Goal: Transaction & Acquisition: Obtain resource

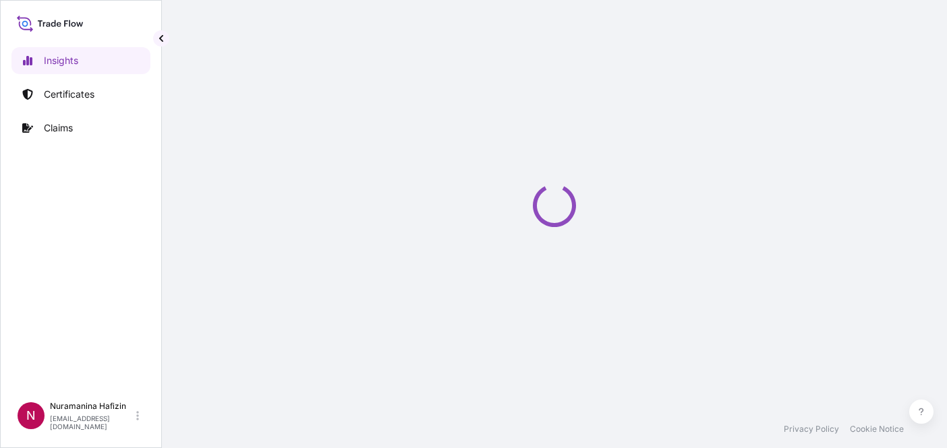
select select "2025"
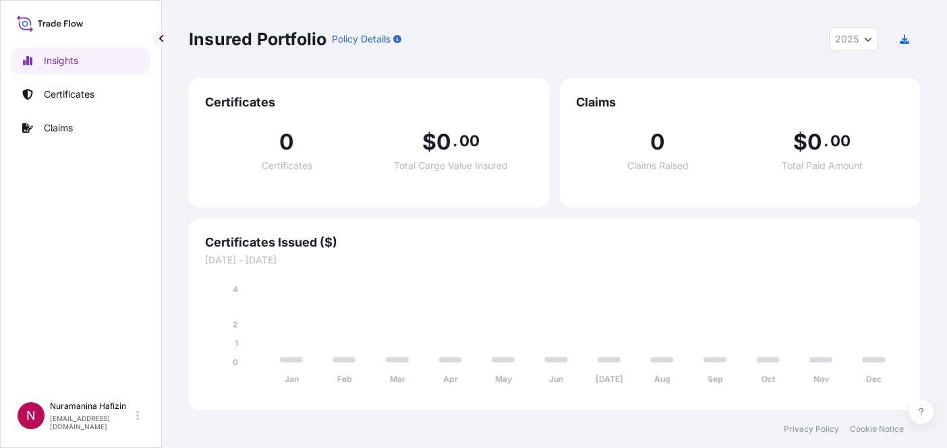
click at [24, 248] on div "Insights Certificates Claims" at bounding box center [80, 215] width 139 height 360
click at [92, 89] on p "Certificates" at bounding box center [69, 94] width 51 height 13
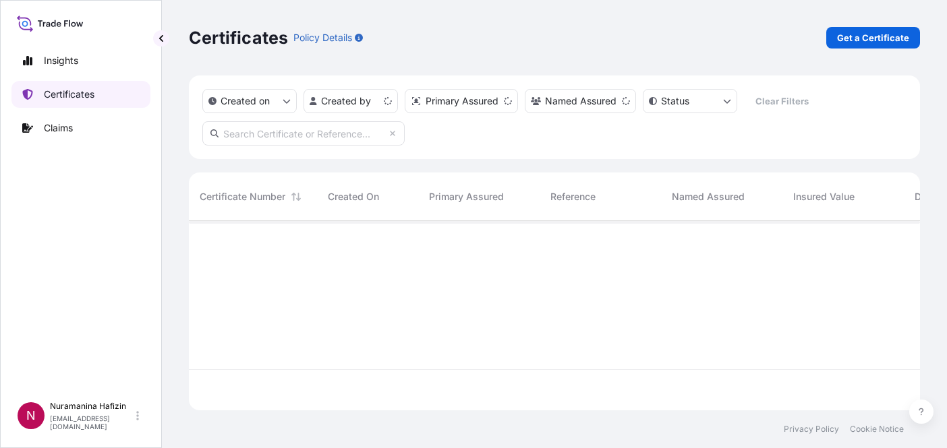
scroll to position [187, 721]
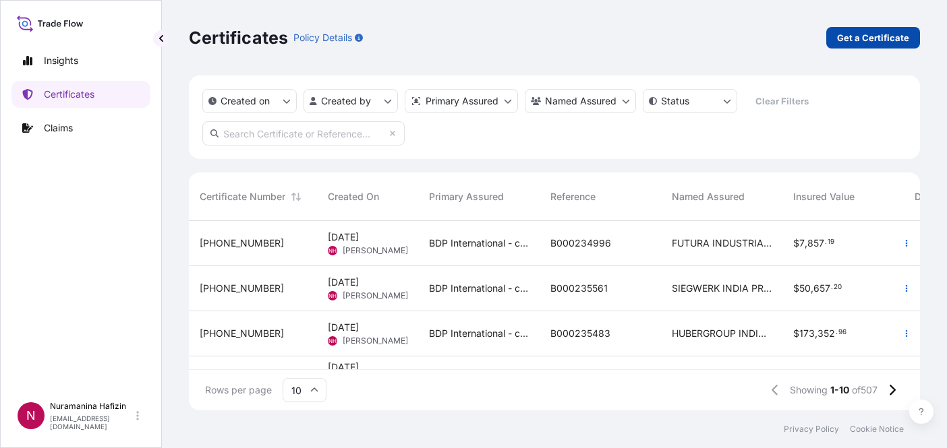
click at [871, 43] on p "Get a Certificate" at bounding box center [873, 37] width 72 height 13
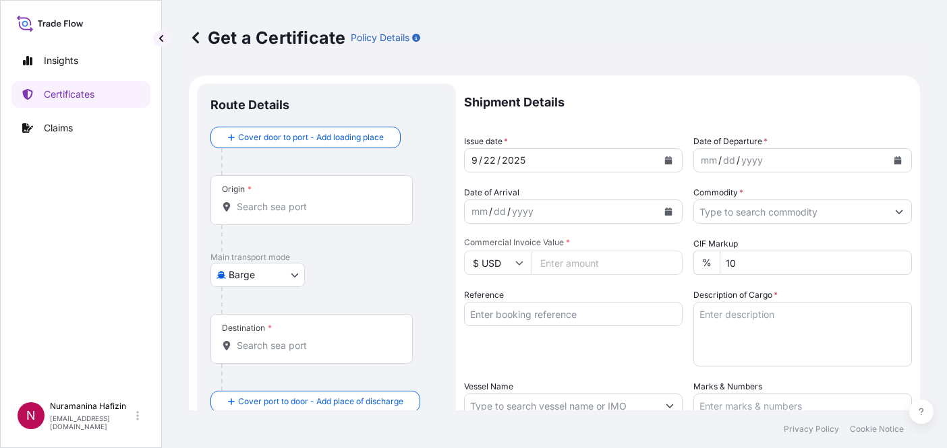
click at [301, 262] on p "Main transport mode" at bounding box center [326, 257] width 232 height 11
click at [291, 274] on body "Insights Certificates Claims N Nuramanina Hafizin [EMAIL_ADDRESS][DOMAIN_NAME] …" at bounding box center [473, 224] width 947 height 448
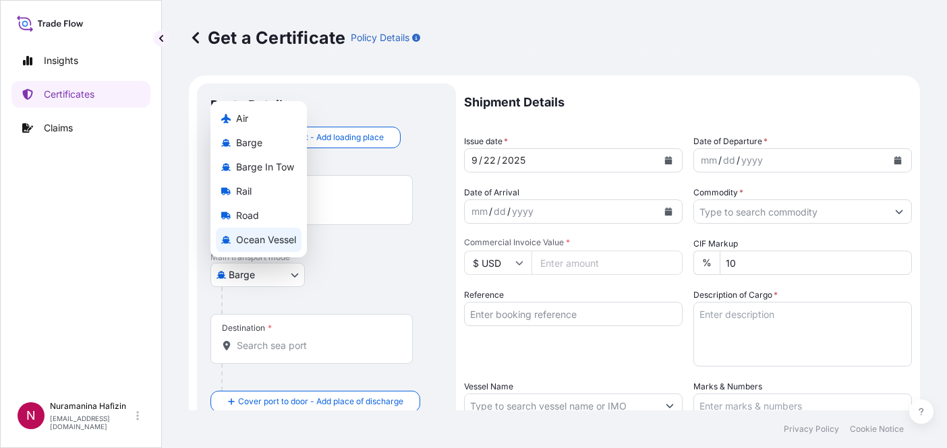
click at [252, 240] on span "Ocean Vessel" at bounding box center [266, 239] width 60 height 13
select select "Ocean Vessel"
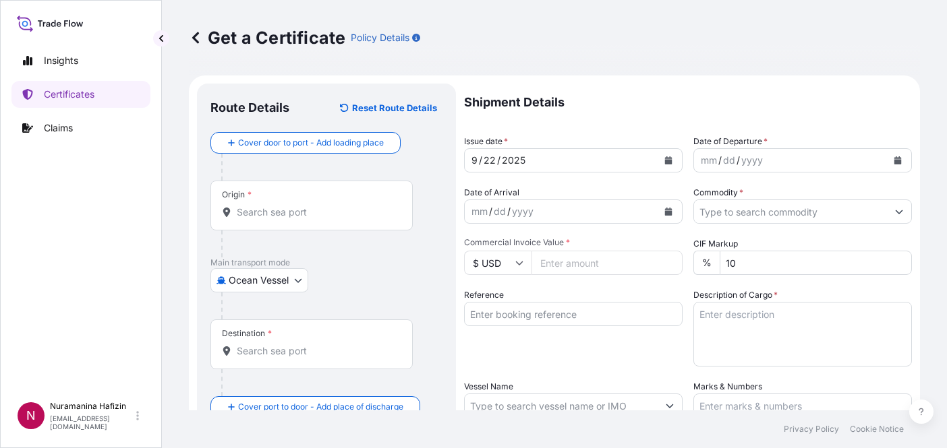
click at [273, 220] on div "Origin *" at bounding box center [311, 206] width 202 height 50
click at [273, 219] on input "Origin *" at bounding box center [316, 212] width 159 height 13
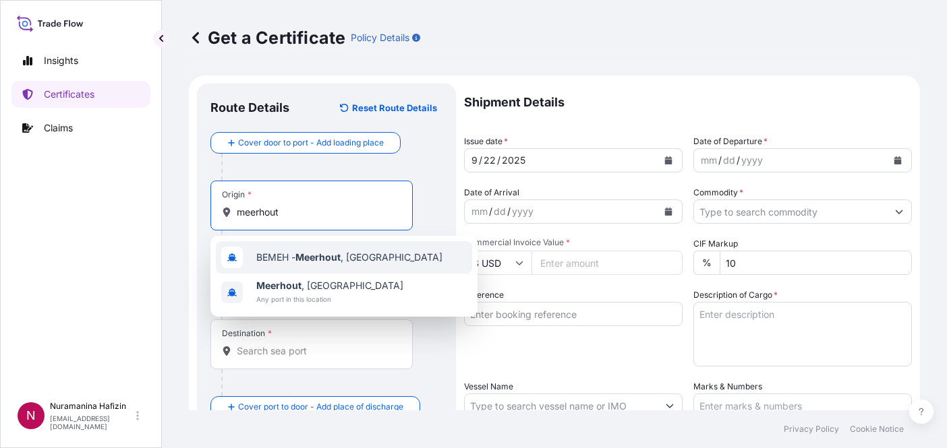
click at [280, 251] on span "BEMEH - [GEOGRAPHIC_DATA] , [GEOGRAPHIC_DATA]" at bounding box center [349, 257] width 186 height 13
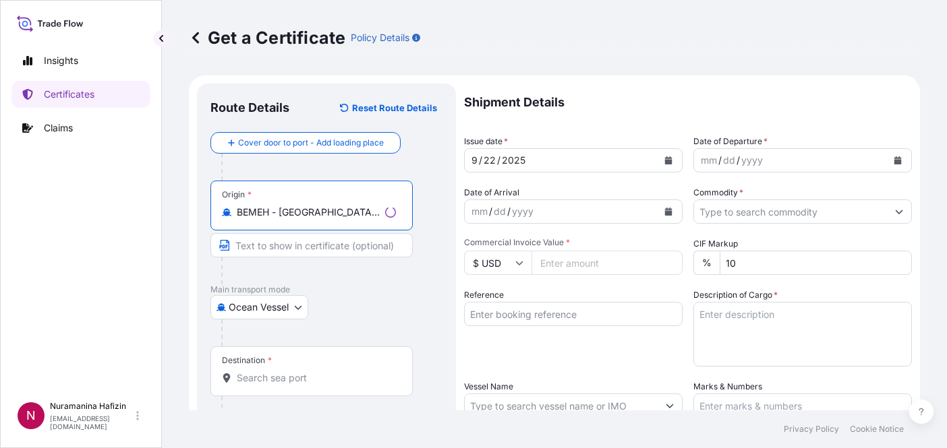
type input "BEMEH - [GEOGRAPHIC_DATA], [GEOGRAPHIC_DATA]"
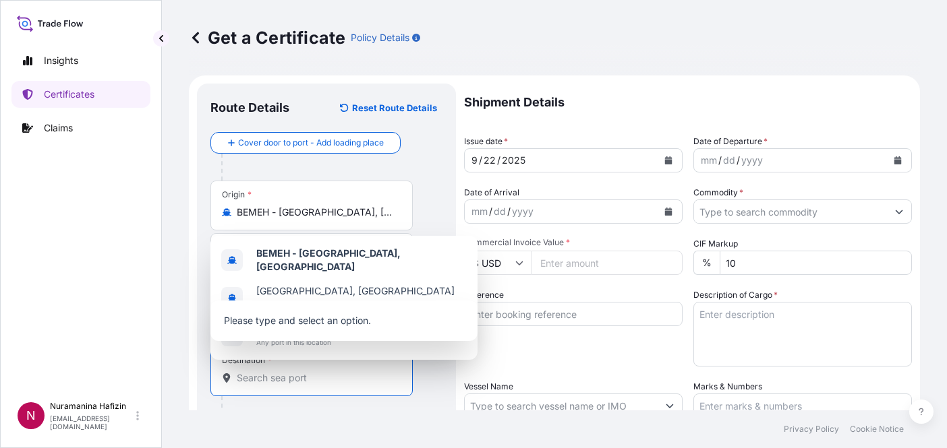
click at [285, 382] on input "Destination *" at bounding box center [316, 378] width 159 height 13
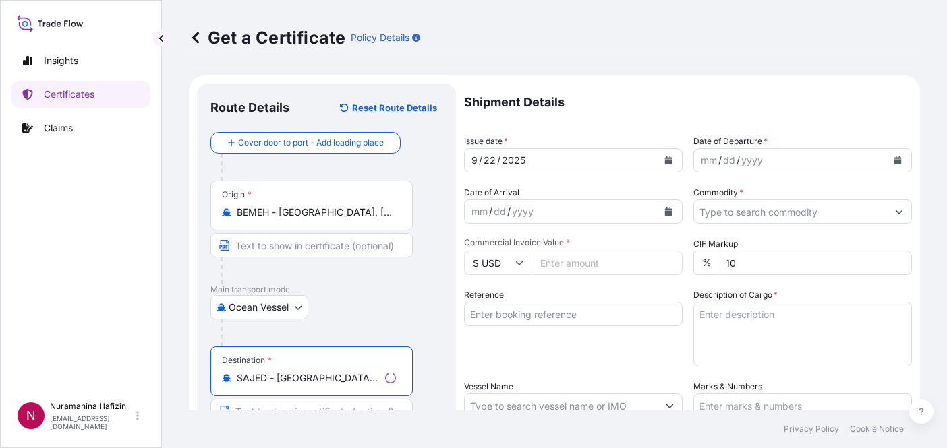
type input "SAJED - [GEOGRAPHIC_DATA], [GEOGRAPHIC_DATA]"
click at [390, 318] on div "Ocean Vessel Air Barge Barge in Tow Rail Road [GEOGRAPHIC_DATA]" at bounding box center [326, 307] width 232 height 24
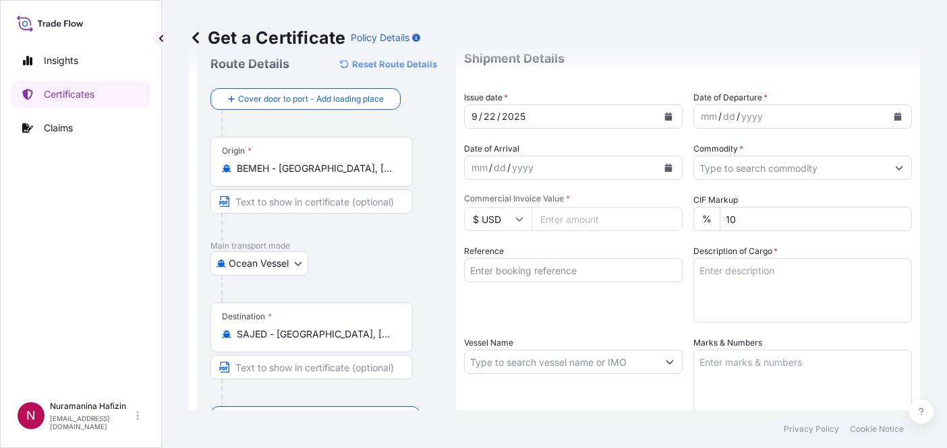
scroll to position [67, 0]
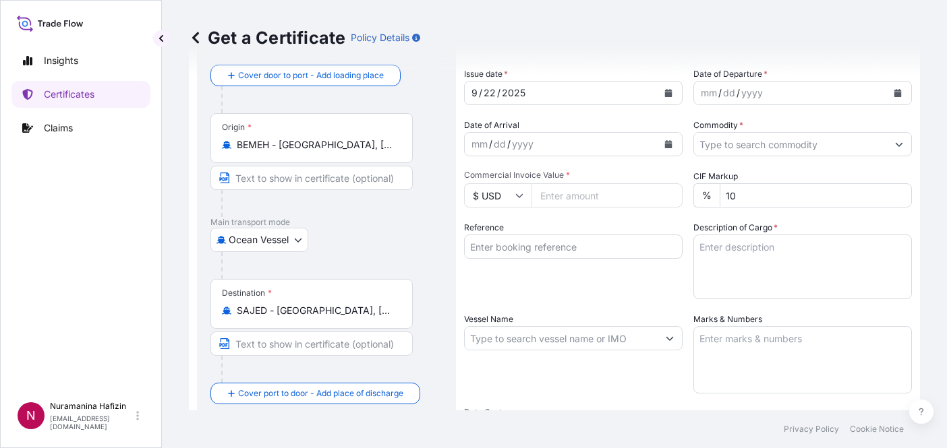
click at [572, 48] on div "Get a Certificate Policy Details" at bounding box center [554, 38] width 731 height 22
click at [887, 98] on button "Calendar" at bounding box center [898, 93] width 22 height 22
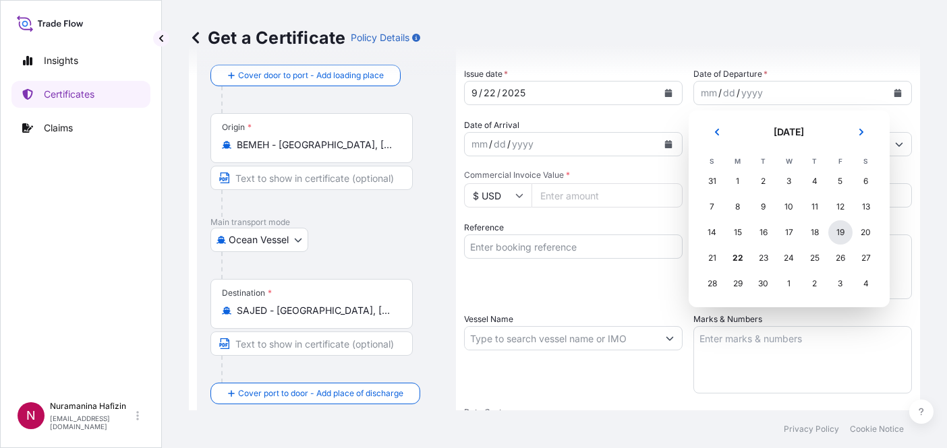
click at [840, 232] on div "19" at bounding box center [840, 233] width 24 height 24
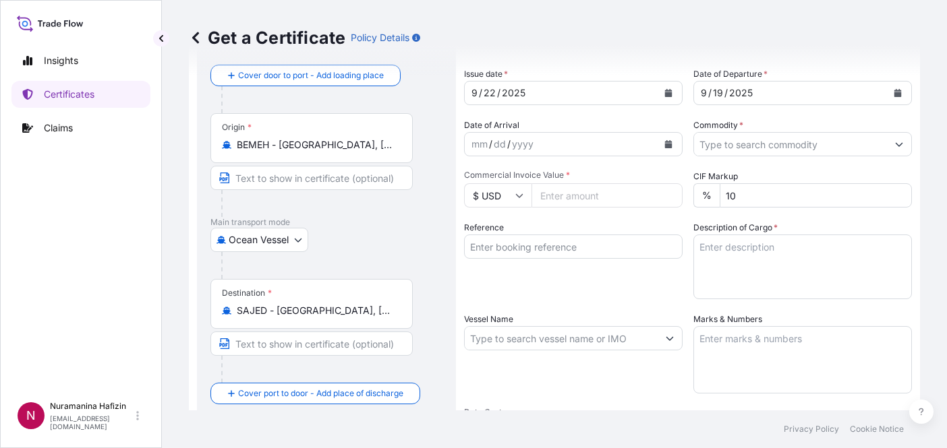
click at [665, 147] on icon "Calendar" at bounding box center [668, 144] width 7 height 8
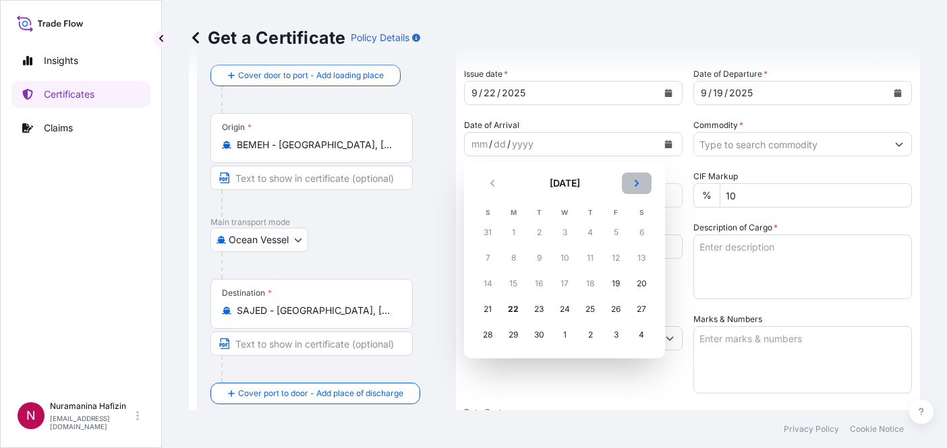
click at [640, 190] on button "Next" at bounding box center [637, 184] width 30 height 22
click at [493, 255] on div "5" at bounding box center [487, 258] width 24 height 24
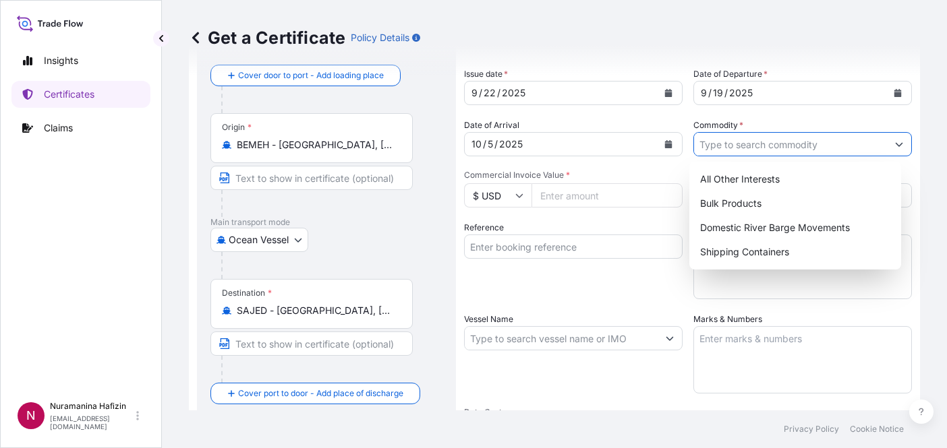
click at [721, 135] on input "Commodity *" at bounding box center [790, 144] width 193 height 24
click at [726, 245] on div "Shipping Containers" at bounding box center [796, 252] width 202 height 24
type input "Shipping Containers"
click at [560, 200] on input "Commercial Invoice Value *" at bounding box center [606, 195] width 151 height 24
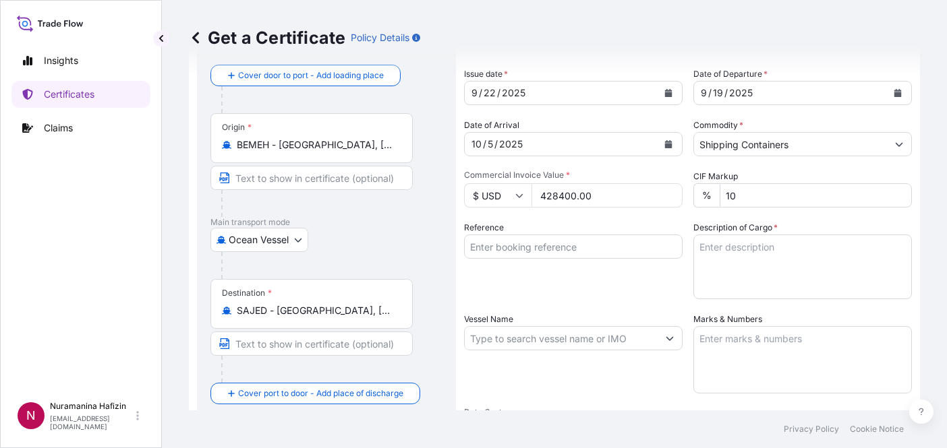
type input "428400.00"
click at [570, 284] on div "Reference" at bounding box center [573, 260] width 219 height 78
click at [573, 247] on input "Reference" at bounding box center [573, 247] width 219 height 24
paste input "B000233886"
type input "B000233886"
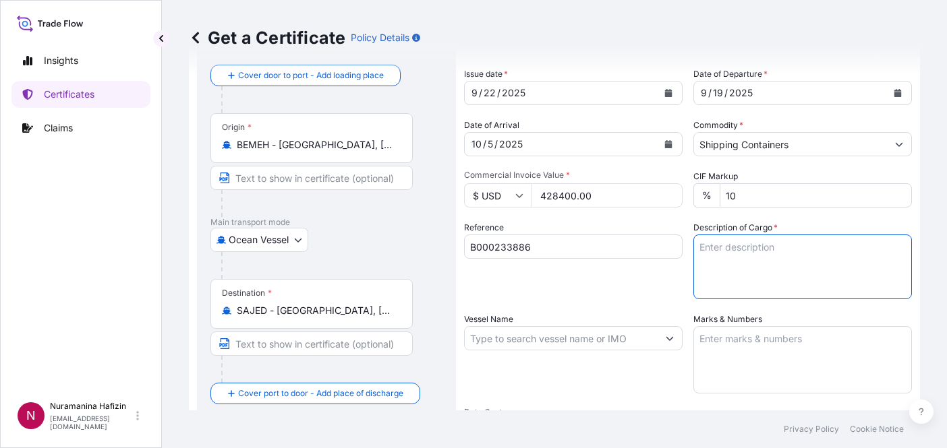
click at [741, 259] on textarea "Description of Cargo *" at bounding box center [802, 267] width 219 height 65
paste textarea "34 BOX LOADED ONTO 34 PALLETS LOADED INTO 1 40' HIGH CUBE CONTAINER CHLORINATED…"
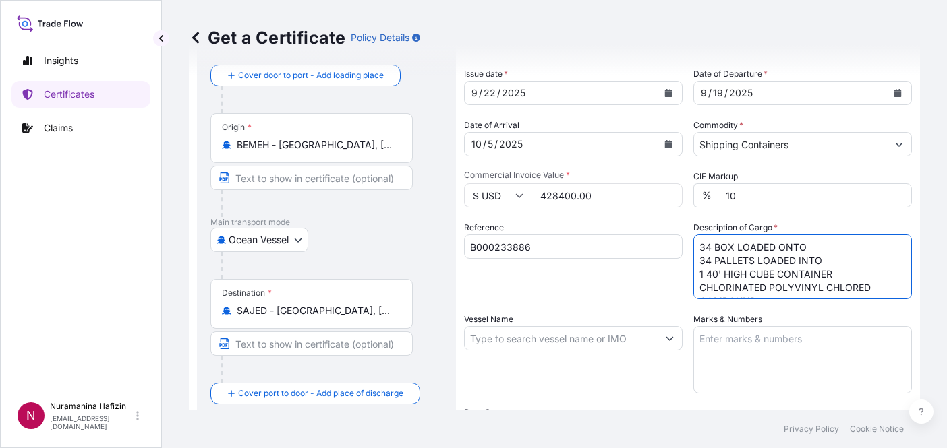
scroll to position [76, 0]
paste textarea "34 BOX LOADED ONTO 34 PALLETS LOADED INTO 1 40' HIGH CUBE CONTAINER CHLORINATED…"
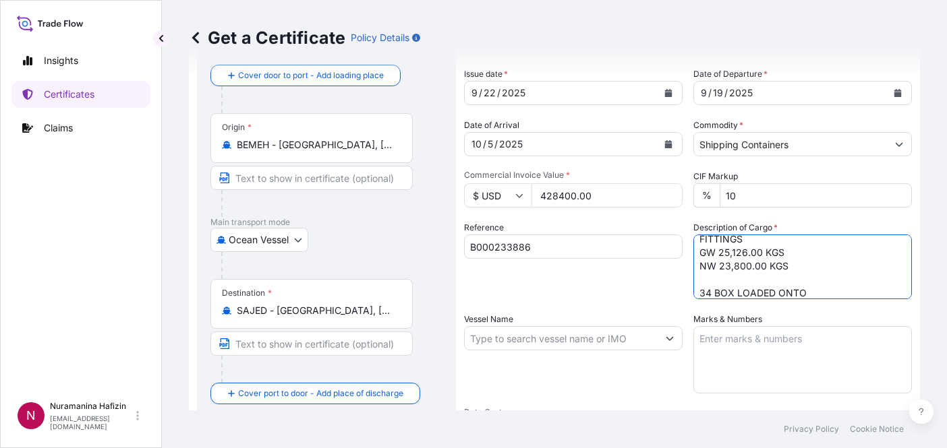
type textarea "34 BOX LOADED ONTO 34 PALLETS LOADED INTO 1 40' HIGH CUBE CONTAINER CHLORINATED…"
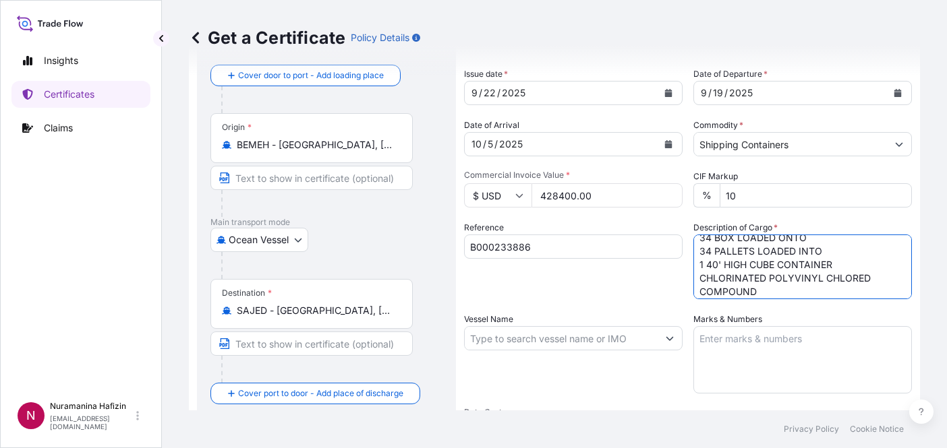
scroll to position [0, 0]
drag, startPoint x: 801, startPoint y: 277, endPoint x: 592, endPoint y: 193, distance: 225.4
click at [592, 193] on div "Shipment Details Issue date * [DATE] Date of Departure * [DATE] Date of Arrival…" at bounding box center [688, 337] width 448 height 643
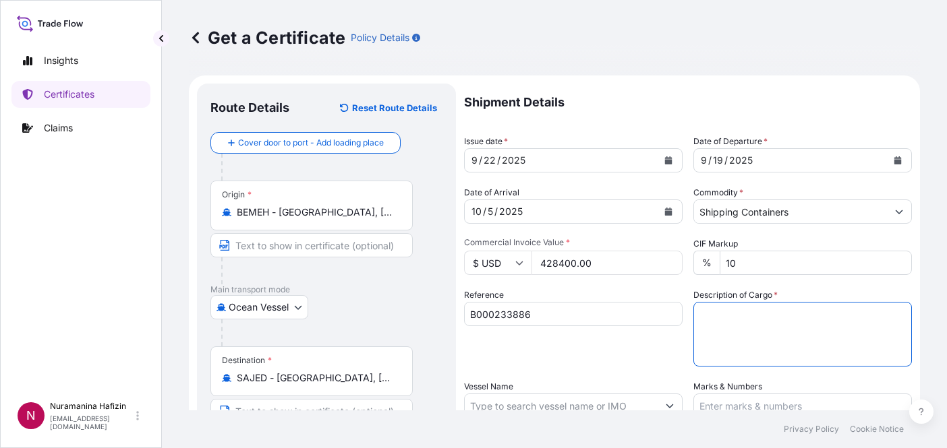
click at [765, 317] on textarea "Description of Cargo *" at bounding box center [802, 334] width 219 height 65
paste textarea "34 BOX LOADED ONTO 34 PALLETS LOADED INTO 1 40' HIGH CUBE CONTAINER CHLORINATED…"
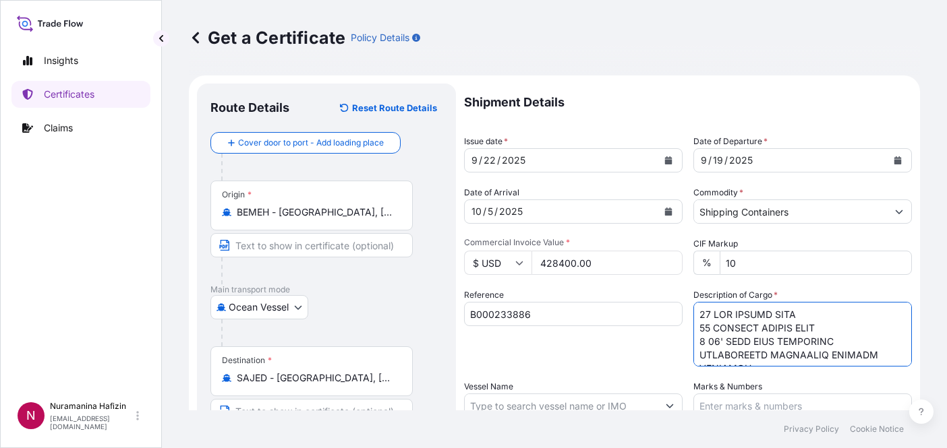
type textarea "34 BOX LOADED ONTO 34 PALLETS LOADED INTO 1 40' HIGH CUBE CONTAINER CHLORINATED…"
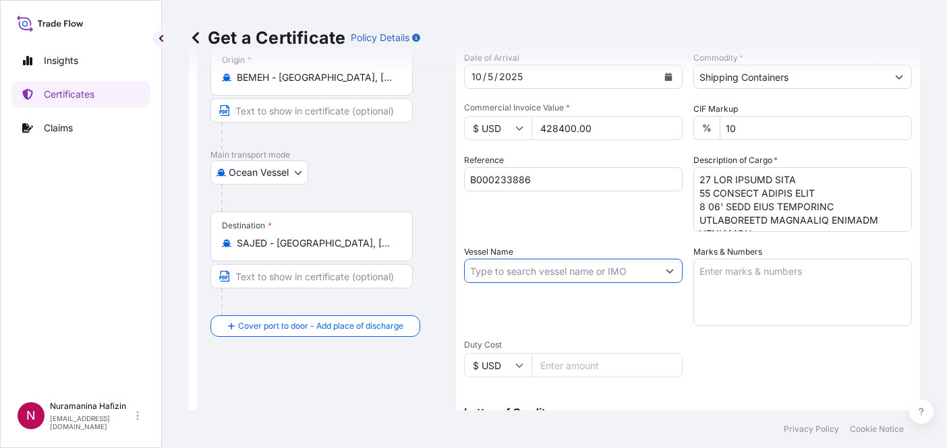
click at [517, 268] on input "Vessel Name" at bounding box center [561, 271] width 193 height 24
paste input "MSC SINDY"
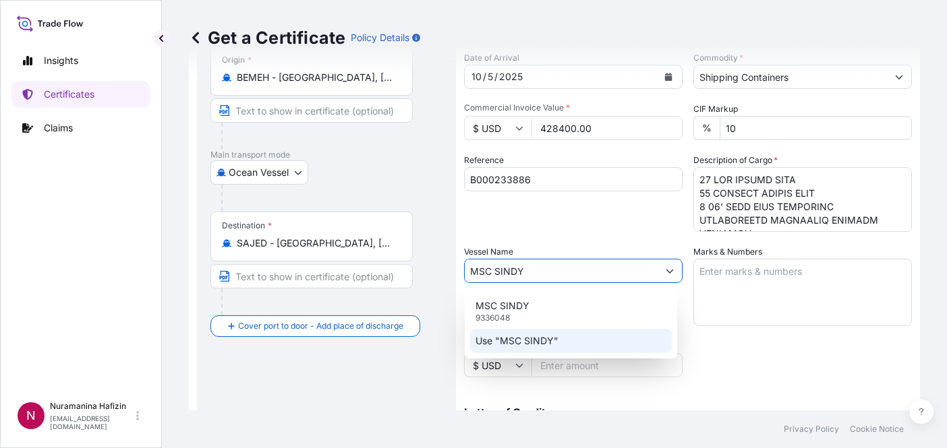
click at [523, 337] on p "Use "MSC SINDY"" at bounding box center [516, 341] width 83 height 13
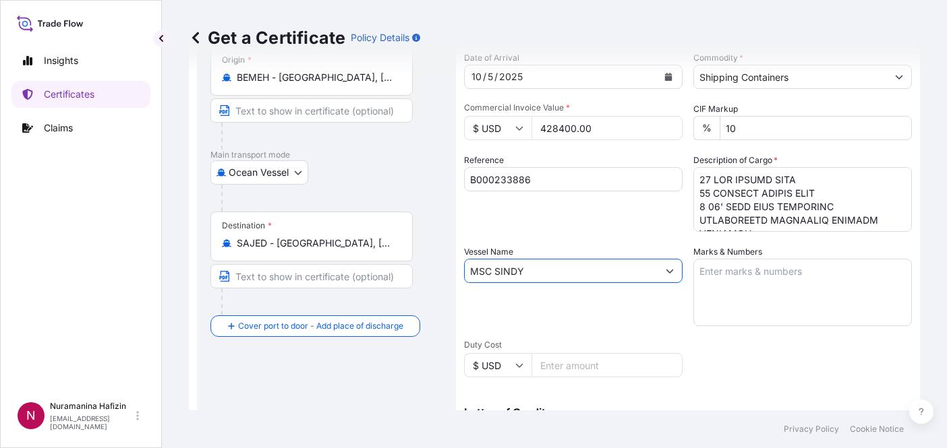
type input "MSC SINDY"
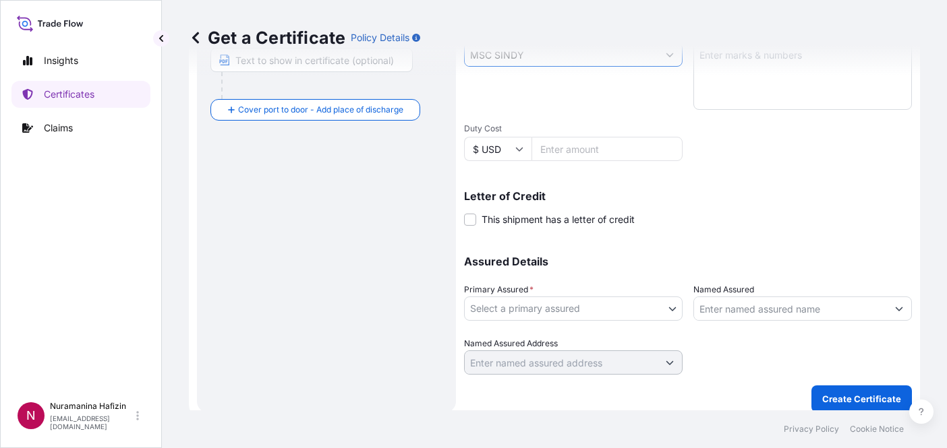
scroll to position [361, 0]
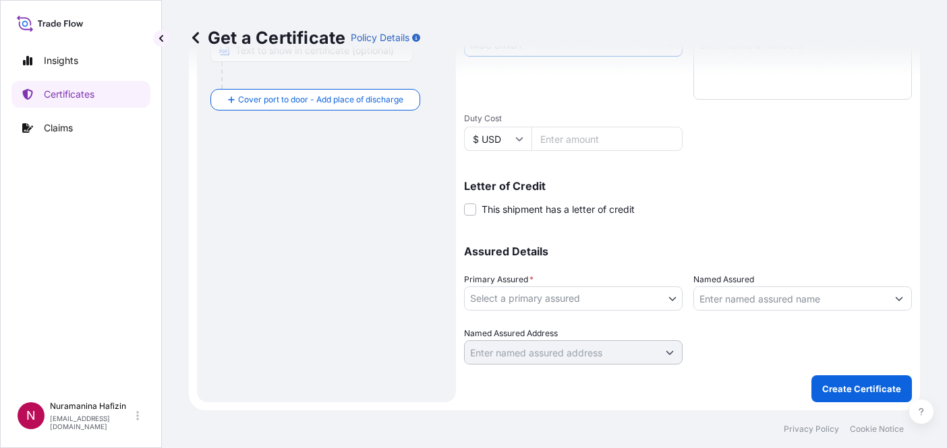
click at [645, 295] on body "0 options available. 2 options available. Insights Certificates Claims N Nurama…" at bounding box center [473, 224] width 947 height 448
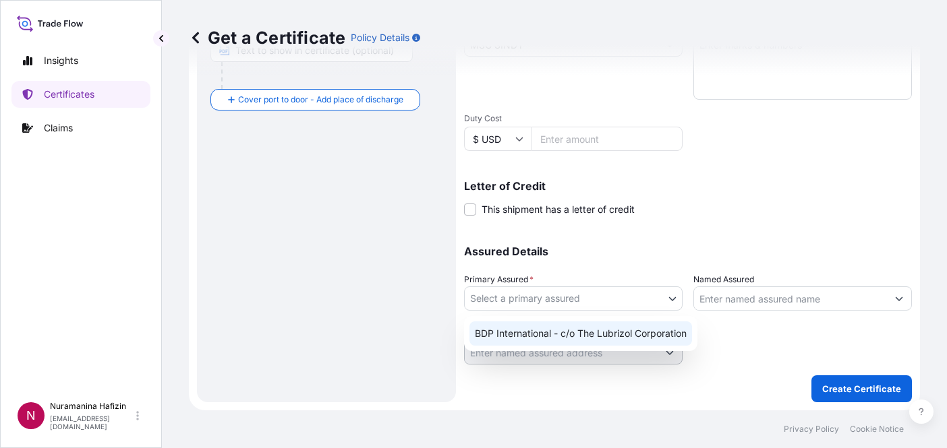
click at [599, 335] on div "BDP International - c/o The Lubrizol Corporation" at bounding box center [580, 334] width 223 height 24
select select "31972"
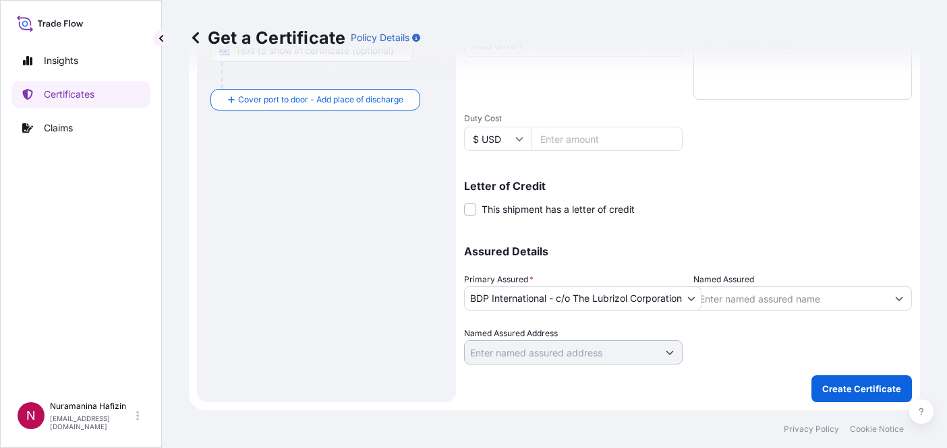
click at [310, 259] on div "Route Details Reset Route Details Cover door to port - Add loading place Place …" at bounding box center [326, 63] width 232 height 654
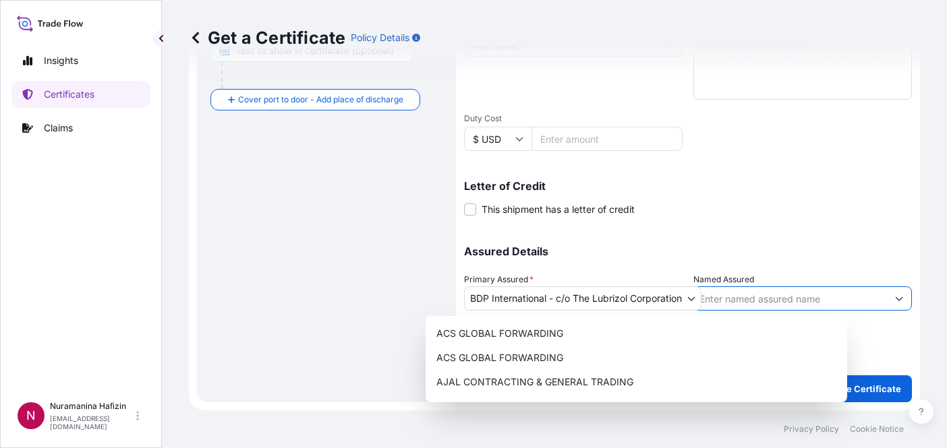
click at [796, 304] on input "Named Assured" at bounding box center [790, 299] width 193 height 24
paste input "NEW PRODUCTS INDUSTRIES CO LTD"
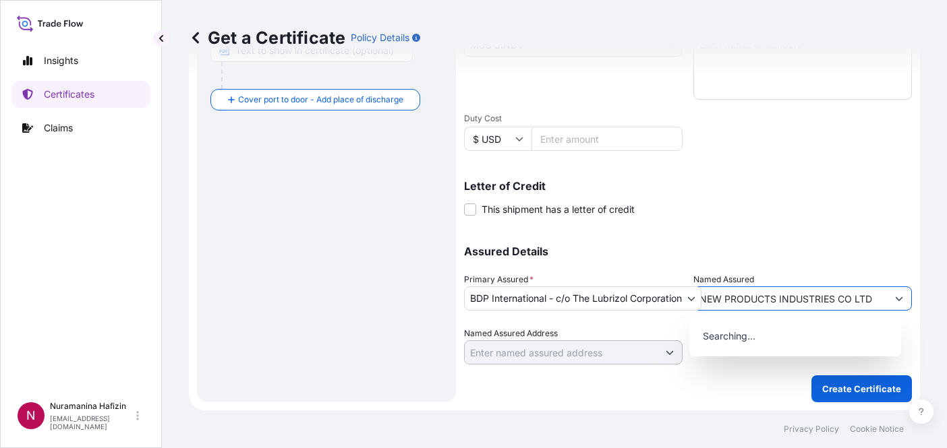
type input "NEW PRODUCTS INDUSTRIES CO LTD"
click at [813, 239] on div "Assured Details Primary Assured * BDP International - c/o The Lubrizol Corporat…" at bounding box center [688, 297] width 448 height 135
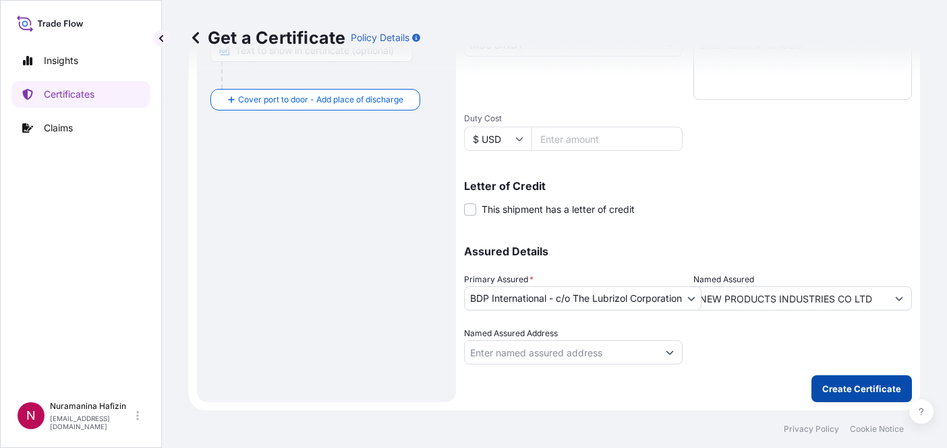
click at [859, 391] on p "Create Certificate" at bounding box center [861, 388] width 79 height 13
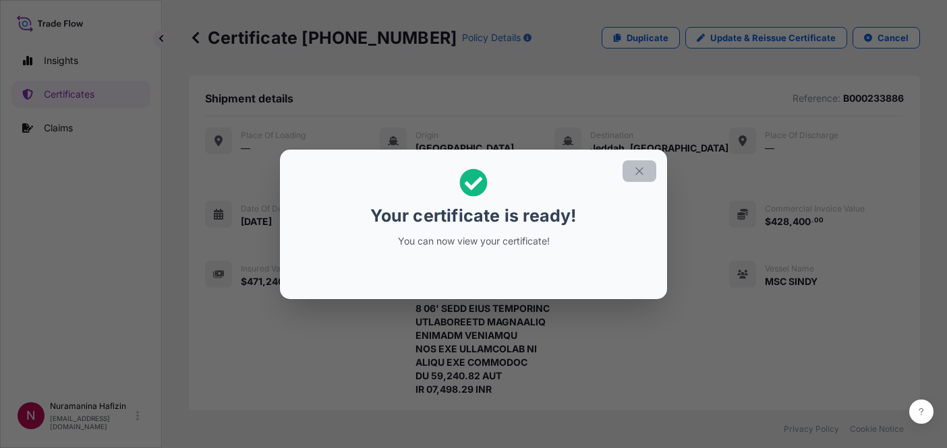
click at [639, 173] on icon "button" at bounding box center [639, 171] width 12 height 12
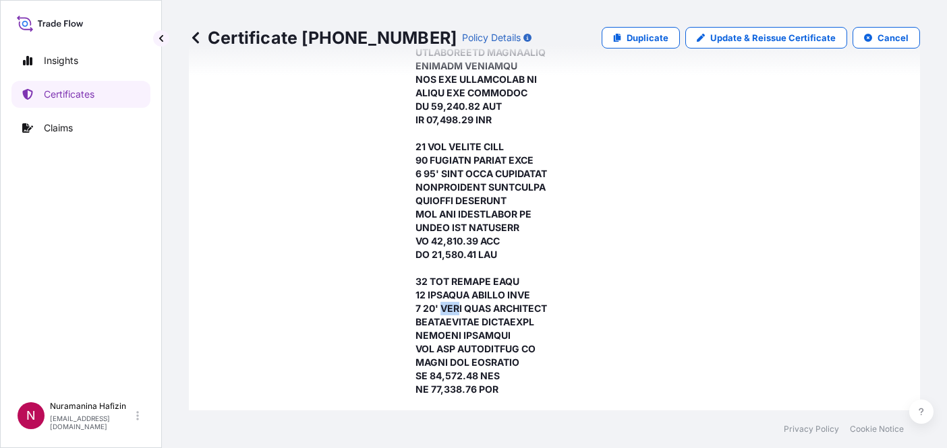
drag, startPoint x: 437, startPoint y: 295, endPoint x: 454, endPoint y: 295, distance: 16.9
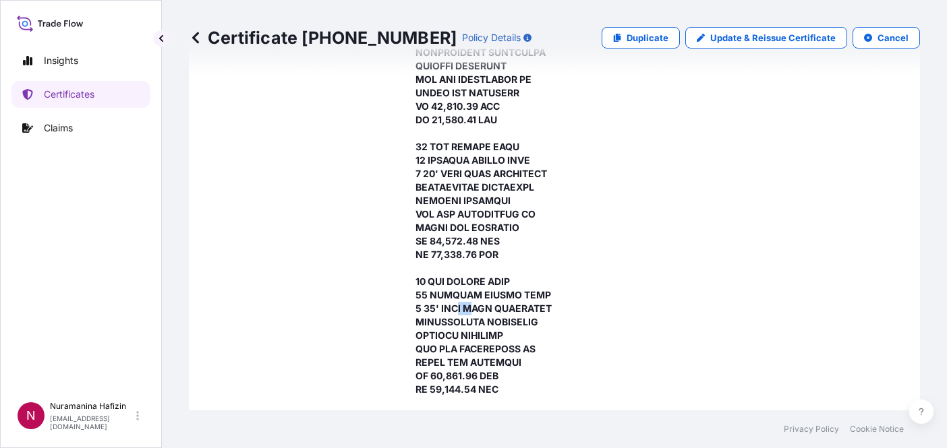
drag, startPoint x: 454, startPoint y: 295, endPoint x: 469, endPoint y: 295, distance: 14.8
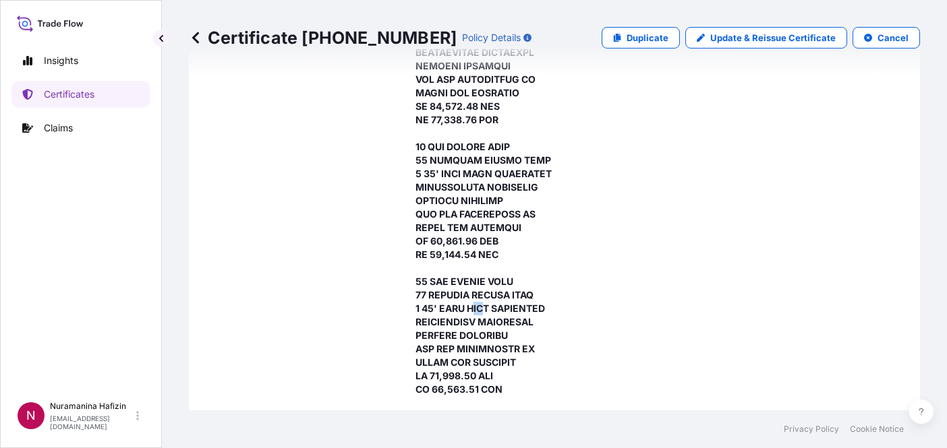
drag, startPoint x: 471, startPoint y: 293, endPoint x: 484, endPoint y: 293, distance: 12.8
click at [484, 293] on span at bounding box center [484, 417] width 139 height 1362
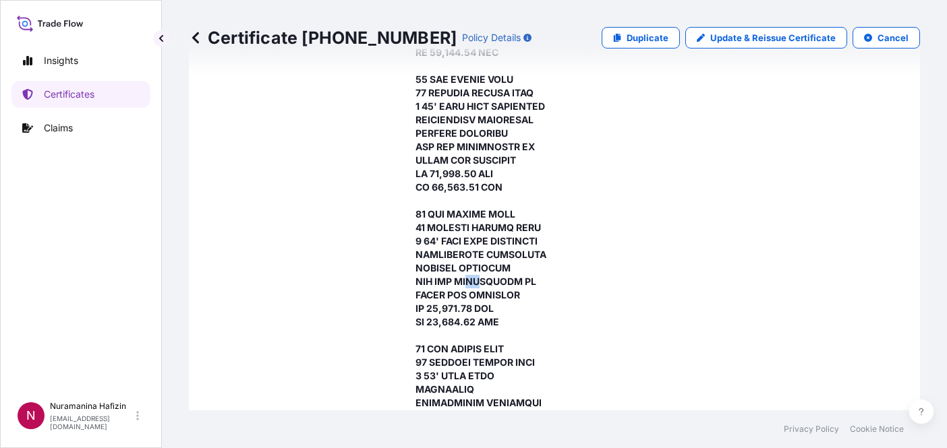
drag, startPoint x: 470, startPoint y: 267, endPoint x: 482, endPoint y: 267, distance: 12.1
click at [482, 267] on span at bounding box center [484, 214] width 139 height 1362
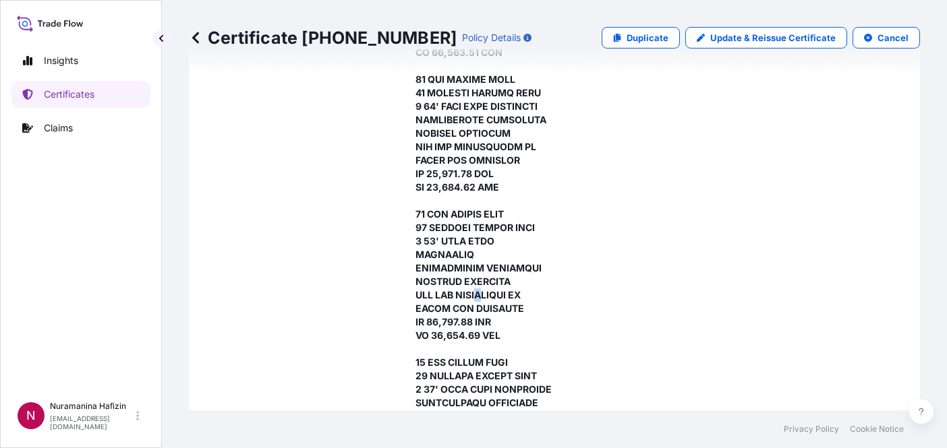
drag, startPoint x: 482, startPoint y: 267, endPoint x: 492, endPoint y: 267, distance: 9.4
click at [492, 267] on span at bounding box center [484, 79] width 139 height 1362
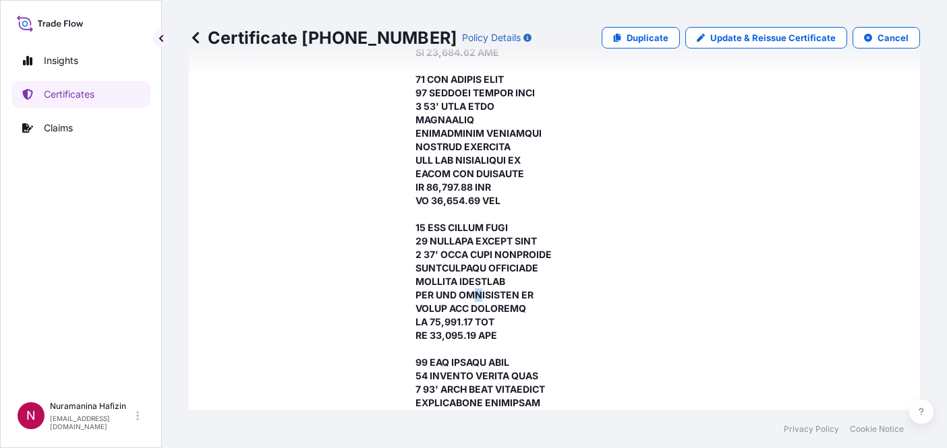
drag, startPoint x: 467, startPoint y: 262, endPoint x: 475, endPoint y: 262, distance: 8.8
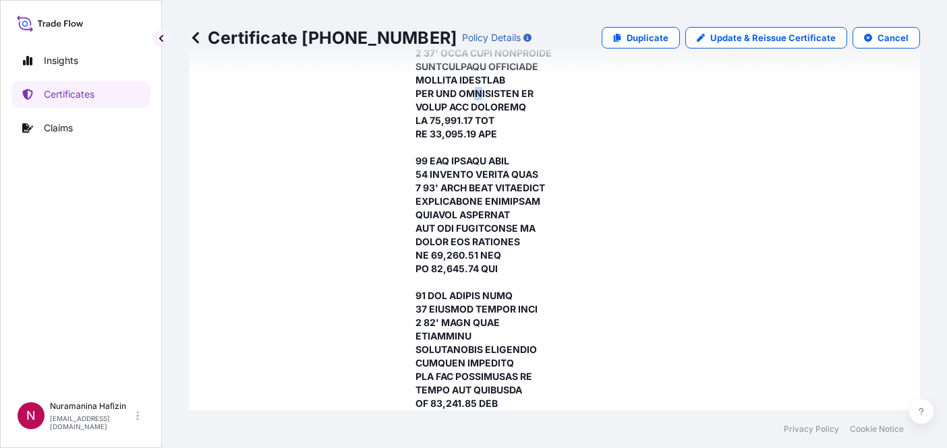
scroll to position [1214, 0]
drag, startPoint x: 454, startPoint y: 216, endPoint x: 471, endPoint y: 218, distance: 17.6
drag, startPoint x: 447, startPoint y: 297, endPoint x: 468, endPoint y: 297, distance: 20.9
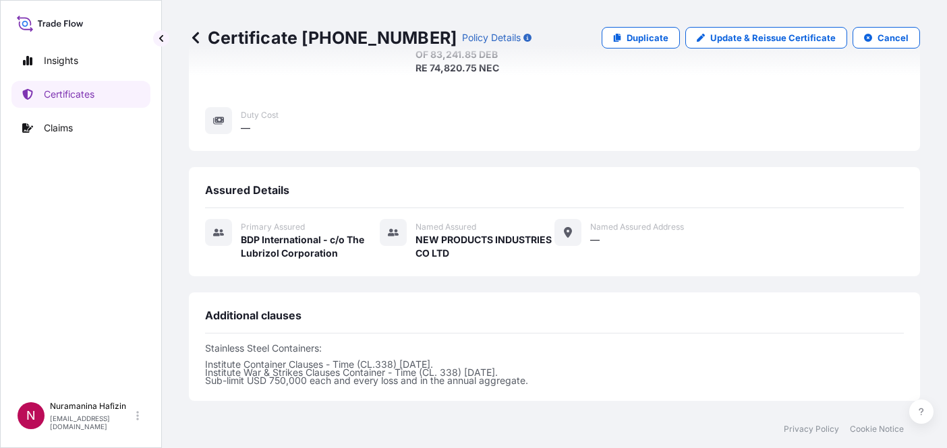
scroll to position [1739, 0]
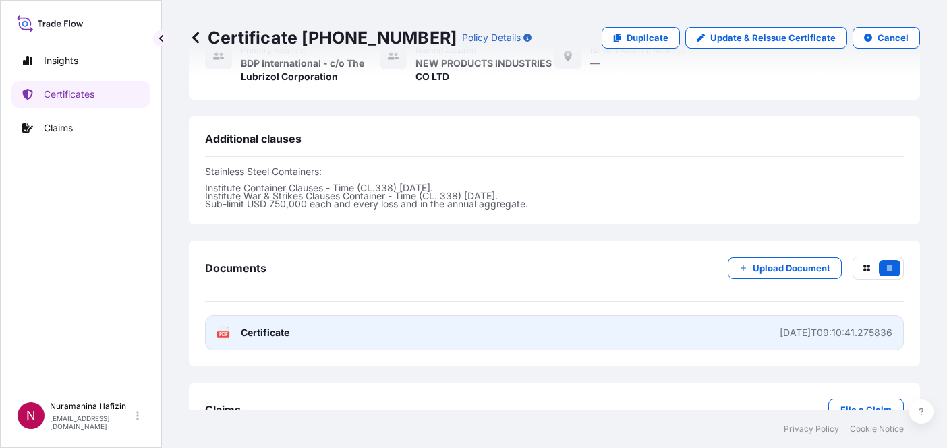
click at [224, 332] on text "PDF" at bounding box center [223, 334] width 9 height 5
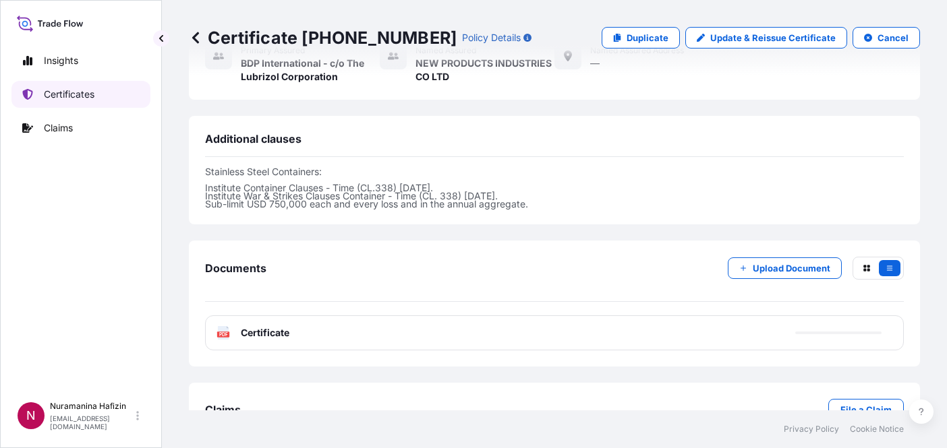
click at [78, 90] on p "Certificates" at bounding box center [69, 94] width 51 height 13
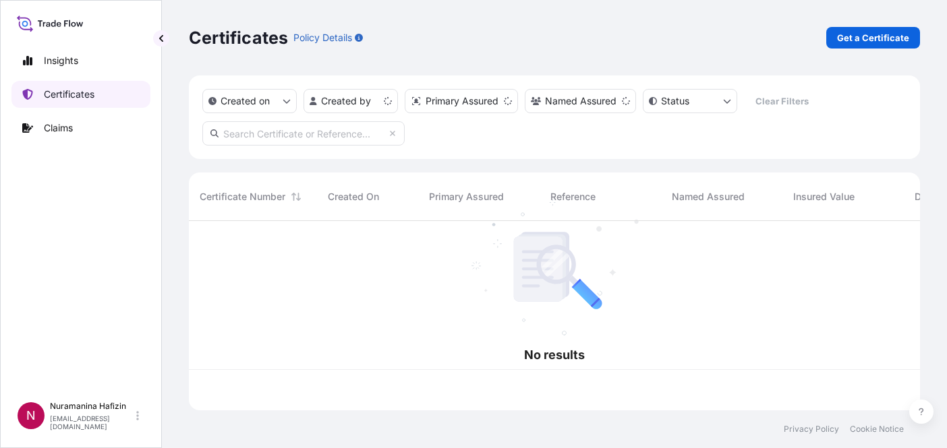
scroll to position [187, 721]
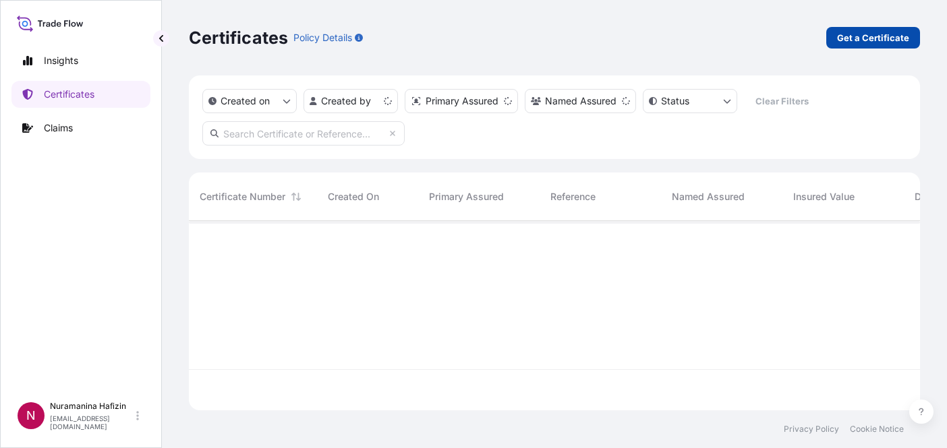
click at [891, 32] on p "Get a Certificate" at bounding box center [873, 37] width 72 height 13
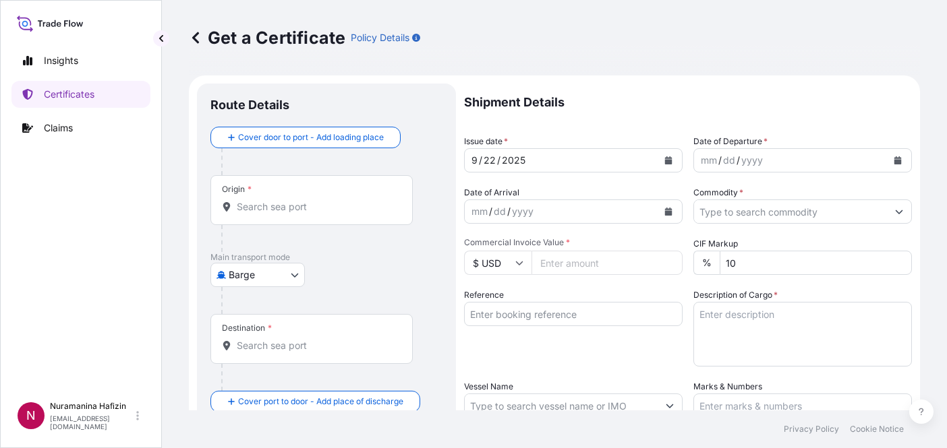
click at [296, 270] on body "Insights Certificates Claims N Nuramanina Hafizin [EMAIL_ADDRESS][DOMAIN_NAME] …" at bounding box center [473, 224] width 947 height 448
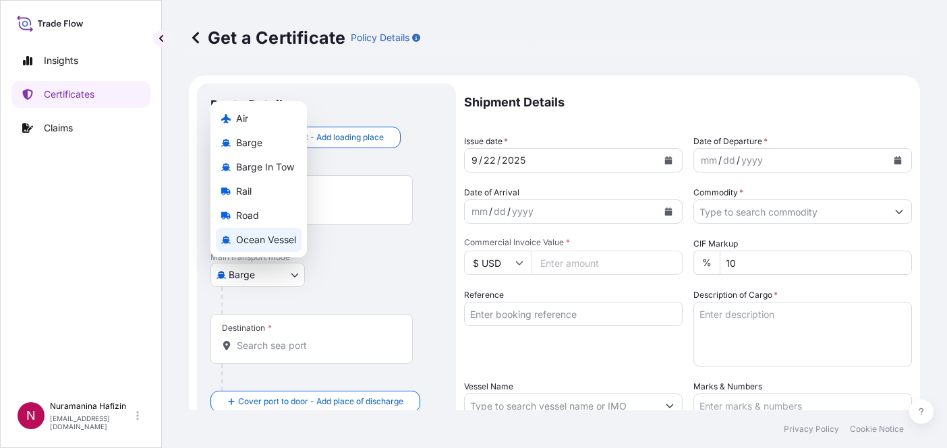
click at [260, 233] on div "Ocean Vessel" at bounding box center [259, 240] width 86 height 24
select select "Ocean Vessel"
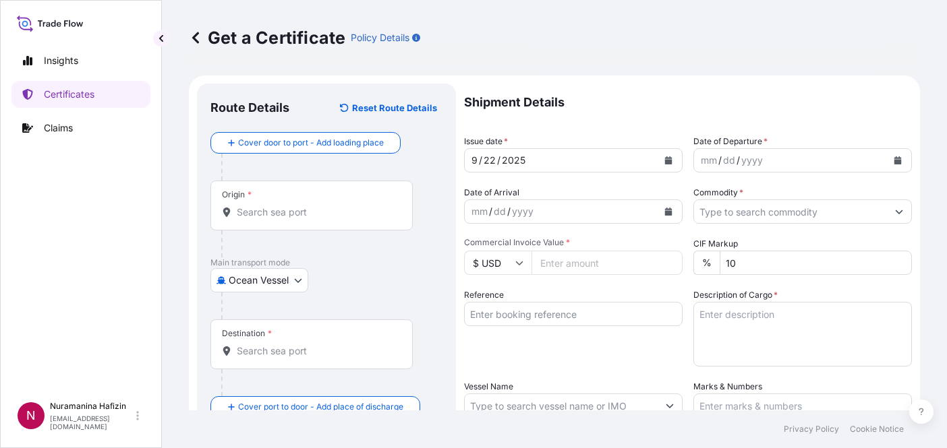
click at [310, 204] on div "Origin *" at bounding box center [311, 206] width 202 height 50
click at [310, 206] on input "Origin *" at bounding box center [316, 212] width 159 height 13
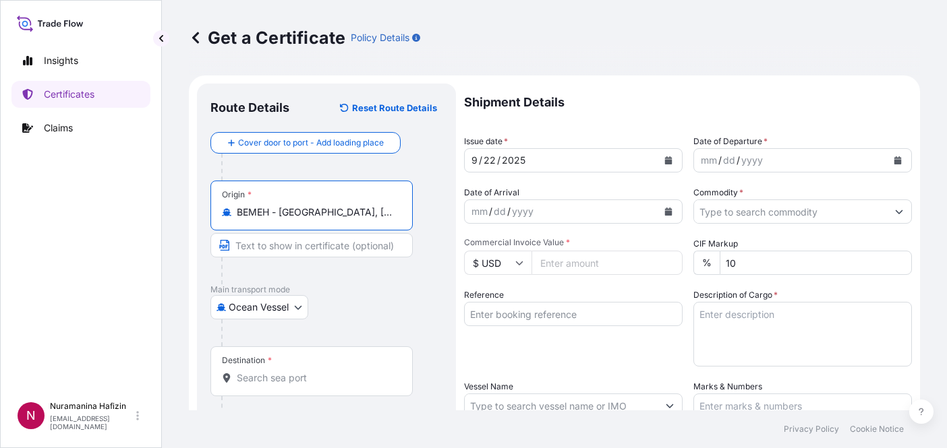
type input "BEMEH - [GEOGRAPHIC_DATA], [GEOGRAPHIC_DATA]"
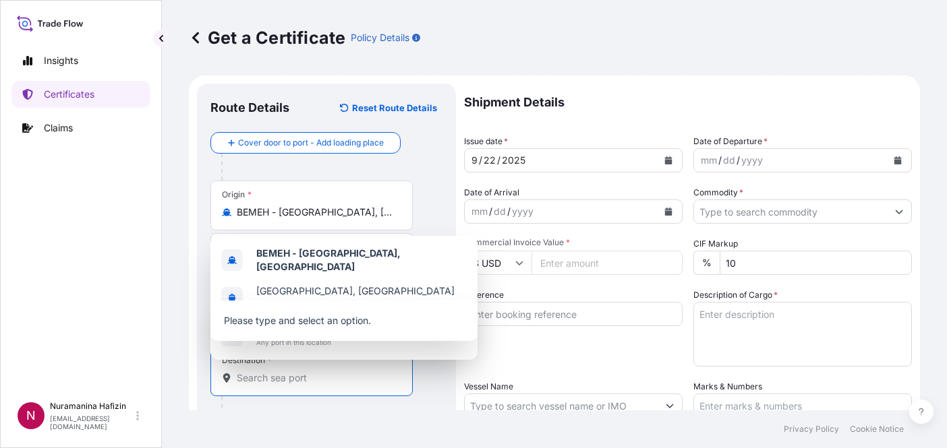
click at [285, 384] on input "Destination *" at bounding box center [316, 378] width 159 height 13
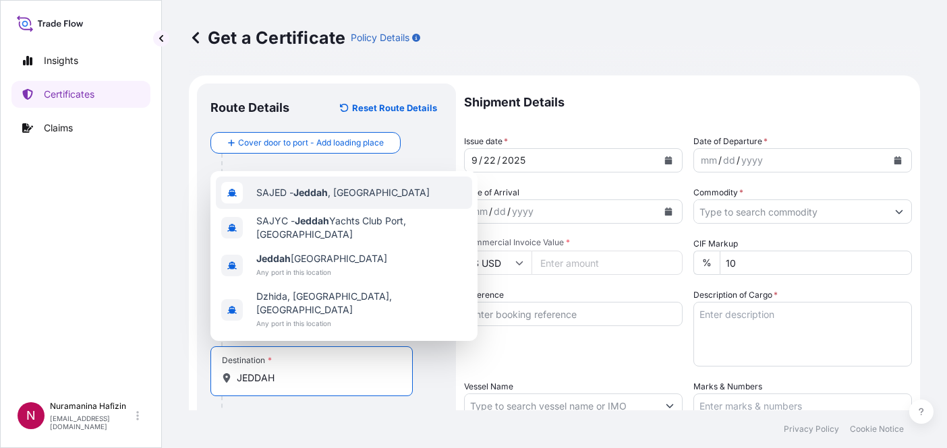
click at [279, 200] on span "SAJED - [GEOGRAPHIC_DATA] , [GEOGRAPHIC_DATA]" at bounding box center [342, 192] width 173 height 13
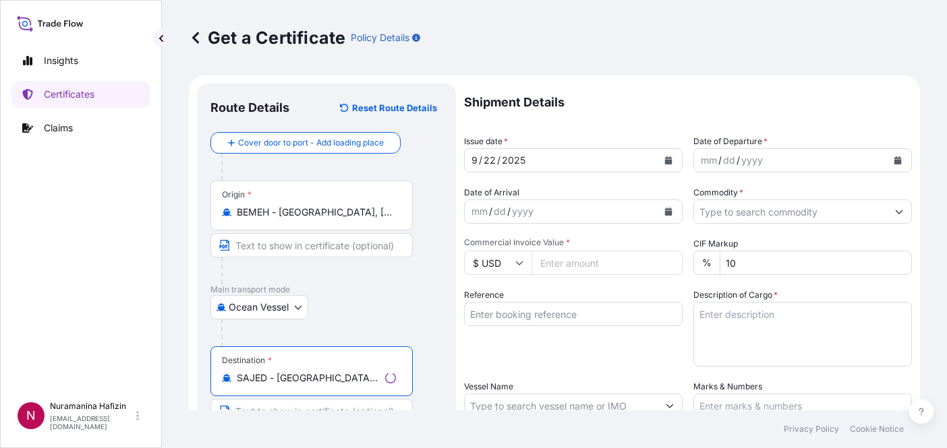
type input "SAJED - [GEOGRAPHIC_DATA], [GEOGRAPHIC_DATA]"
drag, startPoint x: 597, startPoint y: 337, endPoint x: 642, endPoint y: 308, distance: 53.3
click at [597, 337] on div "Reference" at bounding box center [573, 328] width 219 height 78
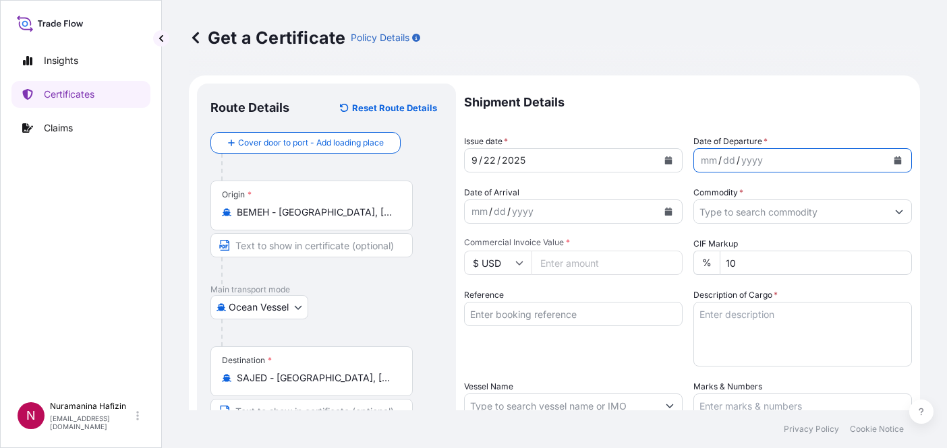
click at [894, 163] on icon "Calendar" at bounding box center [897, 160] width 7 height 8
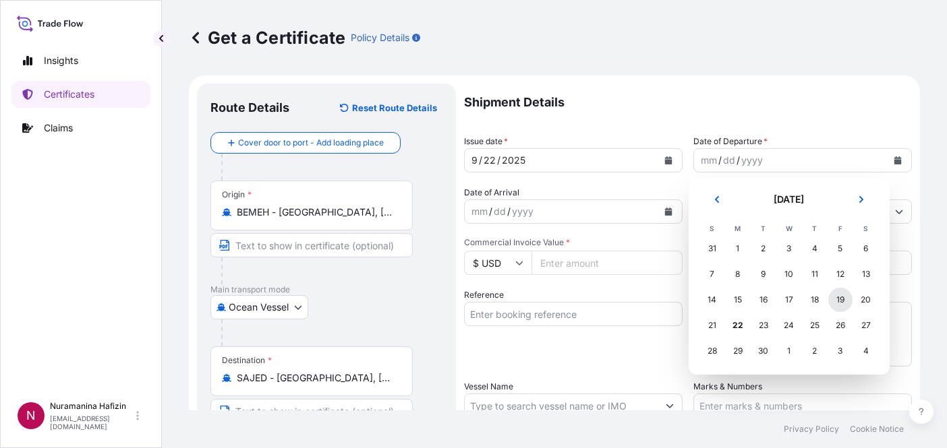
click at [840, 301] on div "19" at bounding box center [840, 300] width 24 height 24
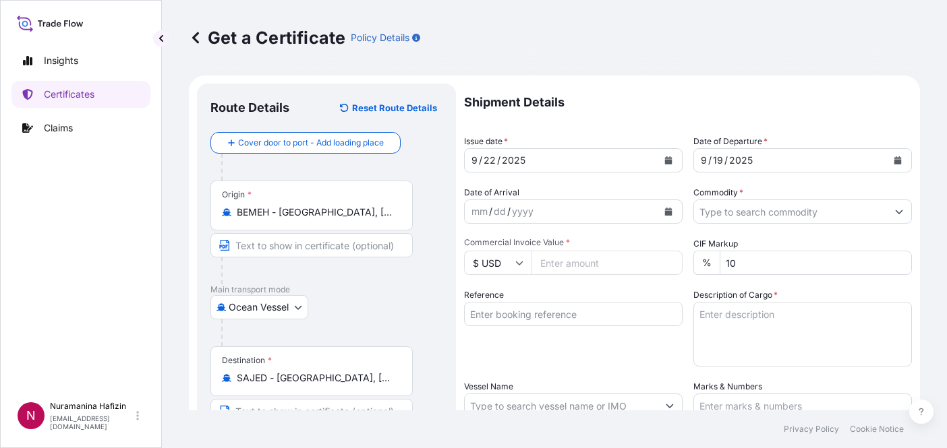
click at [558, 357] on div "Reference" at bounding box center [573, 328] width 219 height 78
click at [664, 210] on icon "Calendar" at bounding box center [668, 212] width 8 height 8
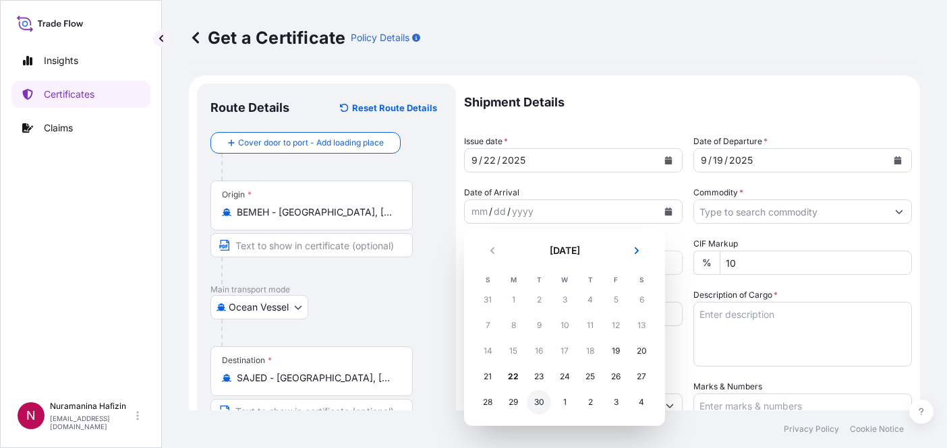
click at [540, 401] on div "30" at bounding box center [539, 402] width 24 height 24
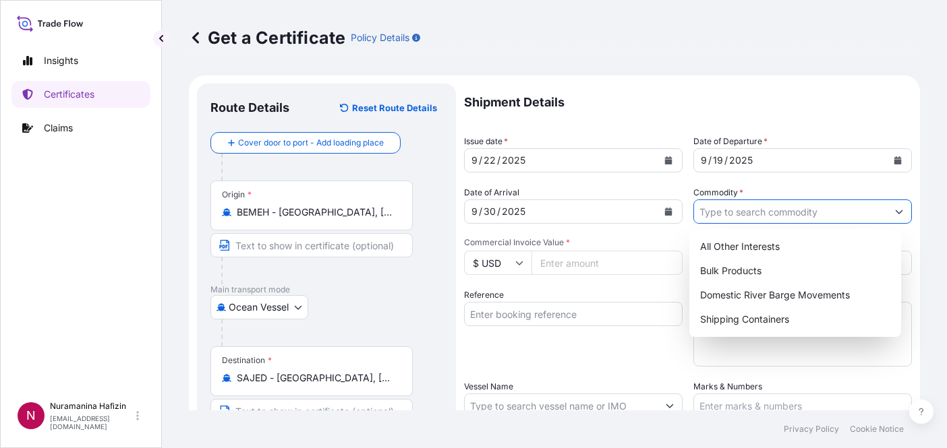
click at [745, 214] on input "Commodity *" at bounding box center [790, 212] width 193 height 24
click at [724, 314] on div "Shipping Containers" at bounding box center [796, 320] width 202 height 24
type input "Shipping Containers"
click at [595, 264] on input "Commercial Invoice Value *" at bounding box center [606, 263] width 151 height 24
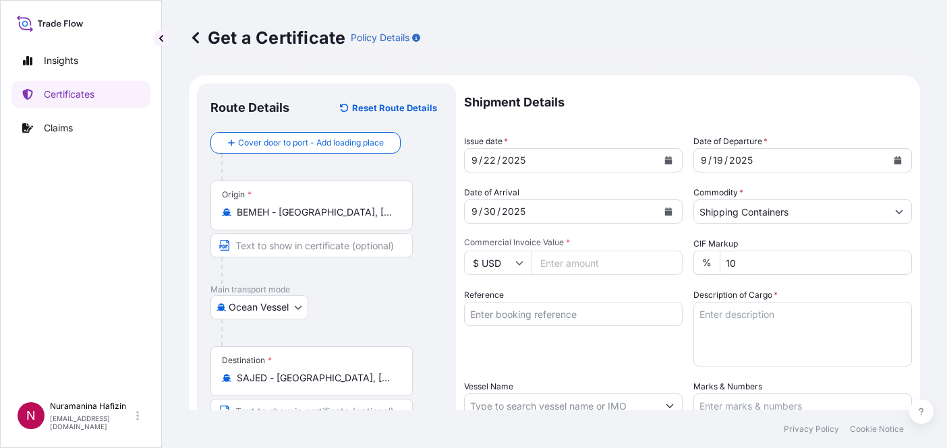
type input "4"
type input "143550.00"
click at [587, 315] on input "Reference" at bounding box center [573, 314] width 219 height 24
paste input "Retrieving data. Wait a few seconds and try to cut or copy again."
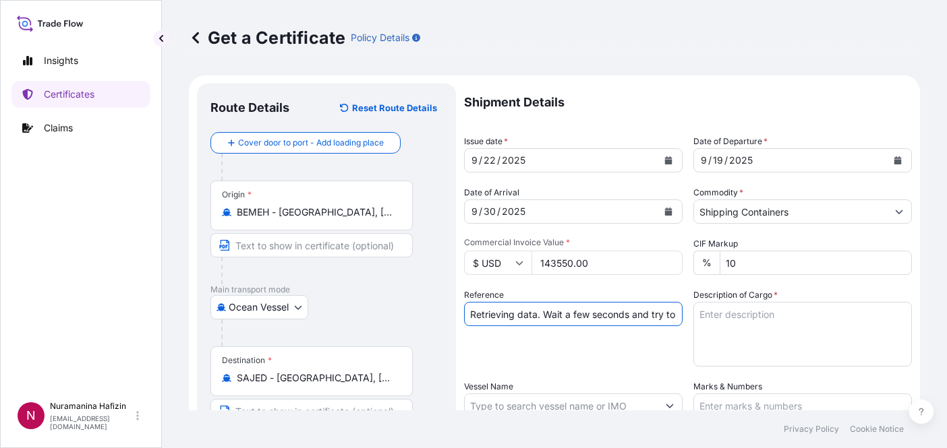
drag, startPoint x: 672, startPoint y: 318, endPoint x: 414, endPoint y: 314, distance: 257.6
click at [414, 314] on form "Route Details Reset Route Details Cover door to port - Add loading place Place …" at bounding box center [554, 424] width 731 height 697
paste input "B000235134"
type input "B000235134"
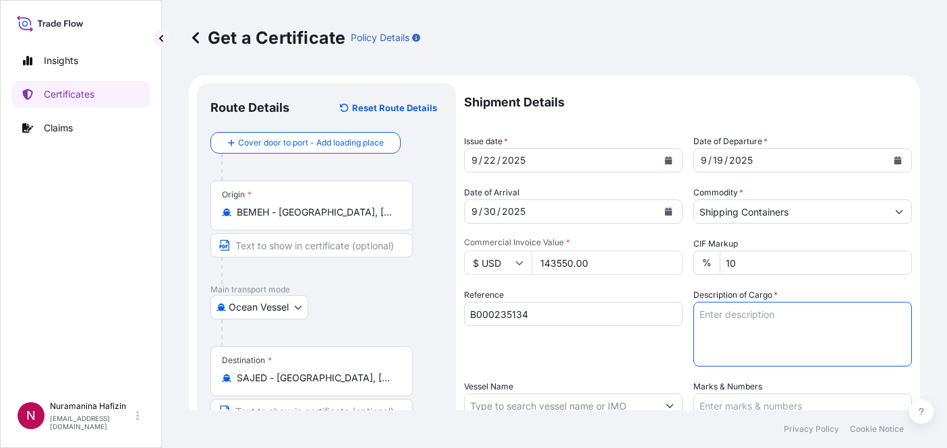
click at [730, 321] on textarea "Description of Cargo *" at bounding box center [802, 334] width 219 height 65
paste textarea "26 PACKAGE LOADED ONTO 26 PALLETS LOADED INTO 1 40' CONTAINER(S) CHLORINATED PO…"
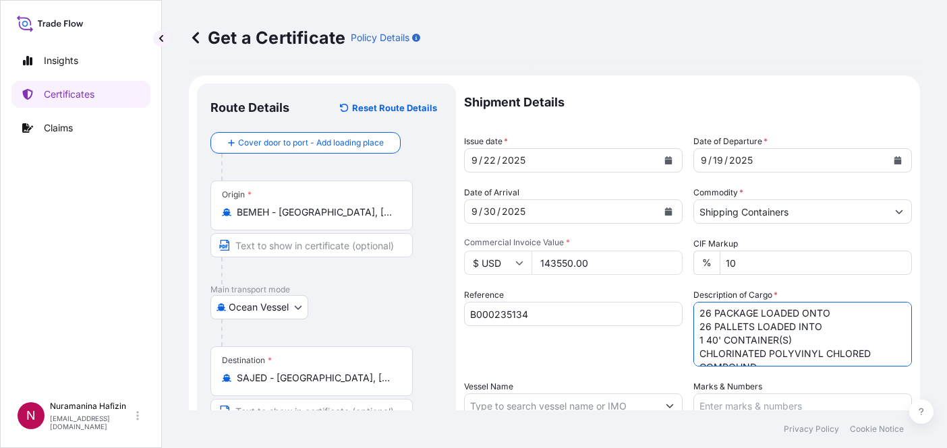
type textarea "26 PACKAGE LOADED ONTO 26 PALLETS LOADED INTO 1 40' CONTAINER(S) CHLORINATED PO…"
click at [577, 335] on div "Reference B000235134" at bounding box center [573, 328] width 219 height 78
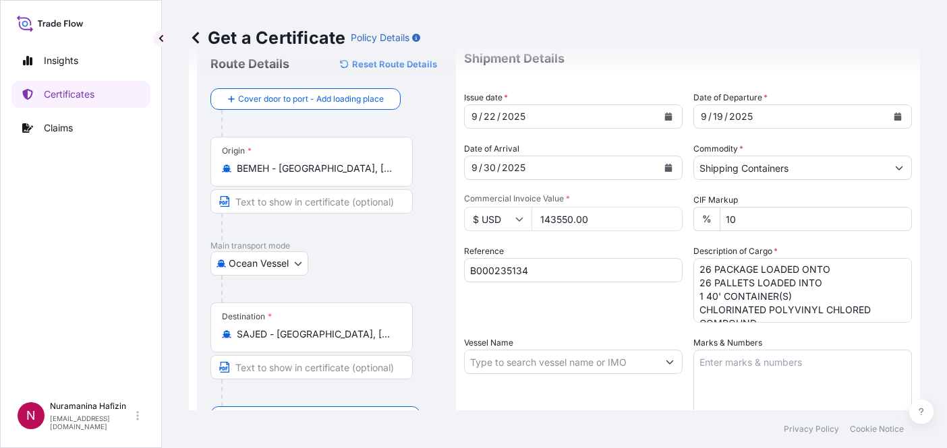
scroll to position [67, 0]
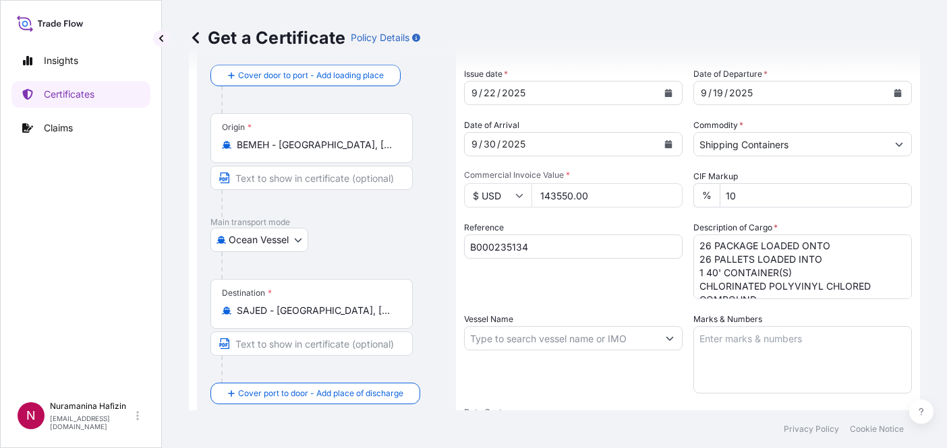
click at [583, 347] on input "Vessel Name" at bounding box center [561, 338] width 193 height 24
paste input "MSC SINDY"
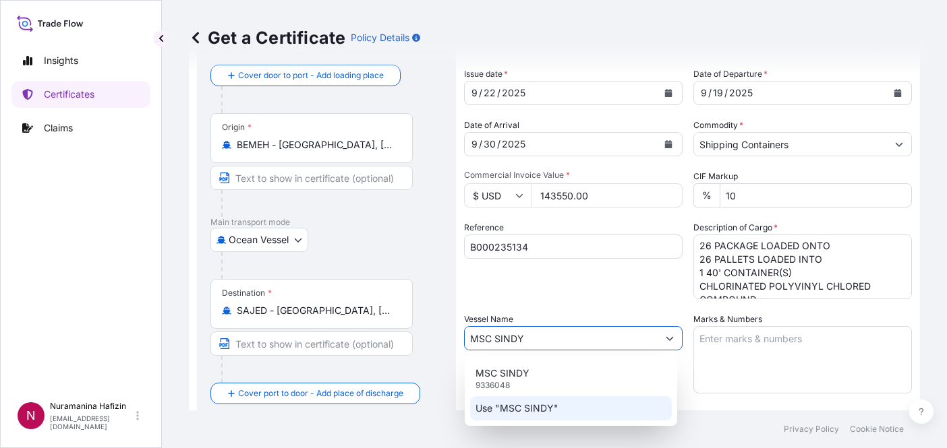
click at [532, 407] on p "Use "MSC SINDY"" at bounding box center [516, 408] width 83 height 13
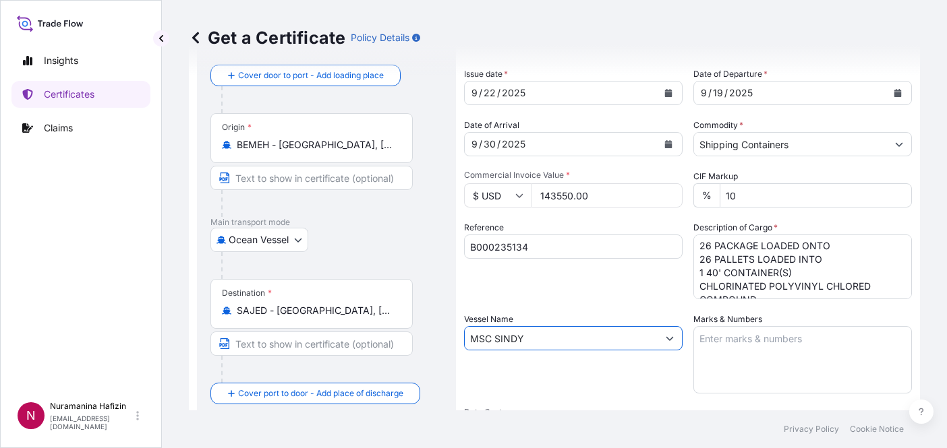
type input "MSC SINDY"
click at [566, 293] on div "Reference B000235134" at bounding box center [573, 260] width 219 height 78
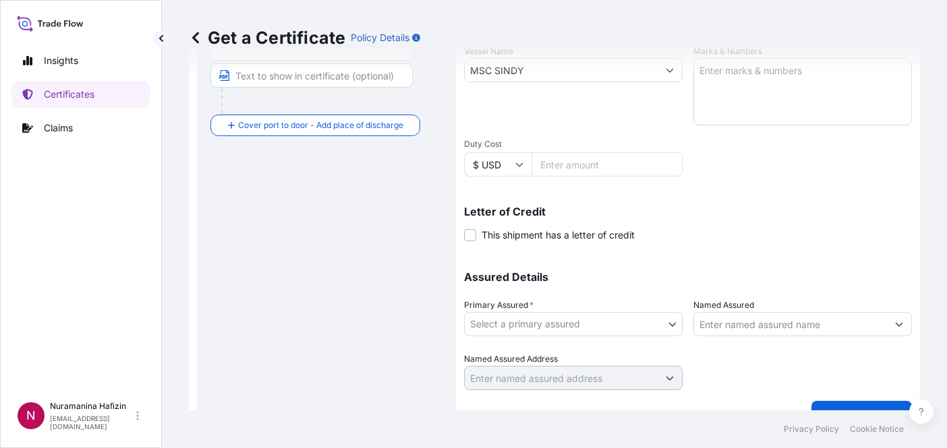
scroll to position [337, 0]
click at [548, 322] on body "0 options available. 2 options available. Insights Certificates Claims N Nurama…" at bounding box center [473, 224] width 947 height 448
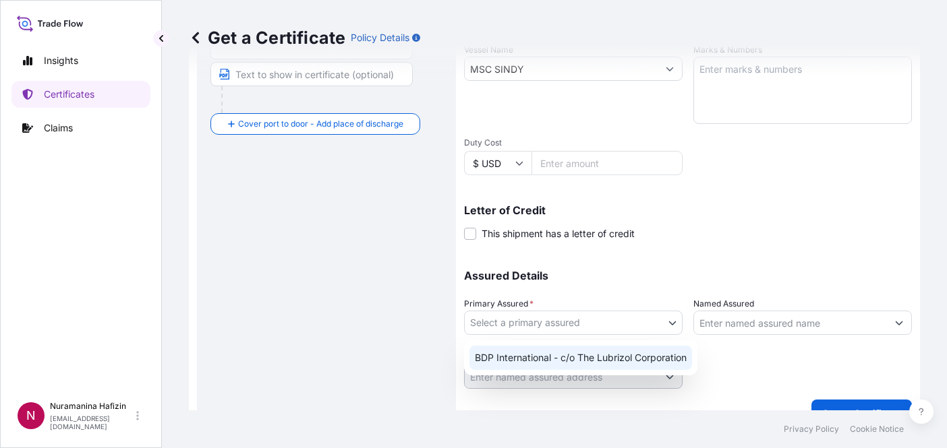
click at [537, 357] on div "BDP International - c/o The Lubrizol Corporation" at bounding box center [580, 358] width 223 height 24
select select "31972"
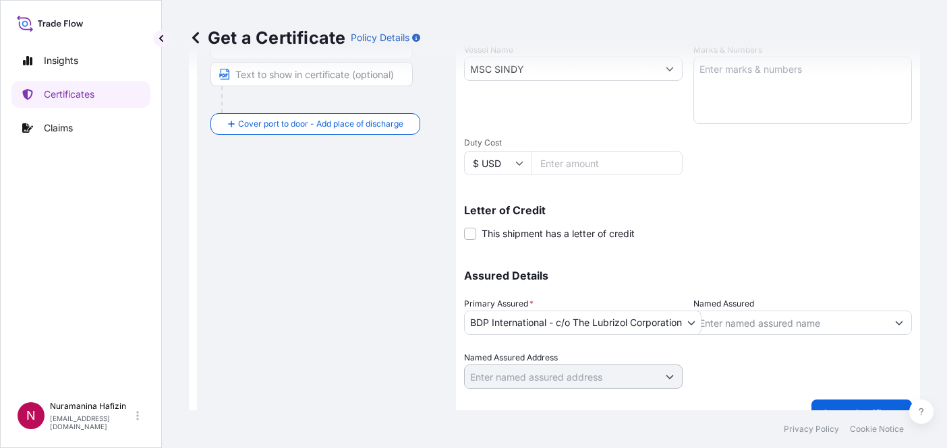
click at [355, 359] on div "Route Details Reset Route Details Cover door to port - Add loading place Place …" at bounding box center [326, 87] width 232 height 654
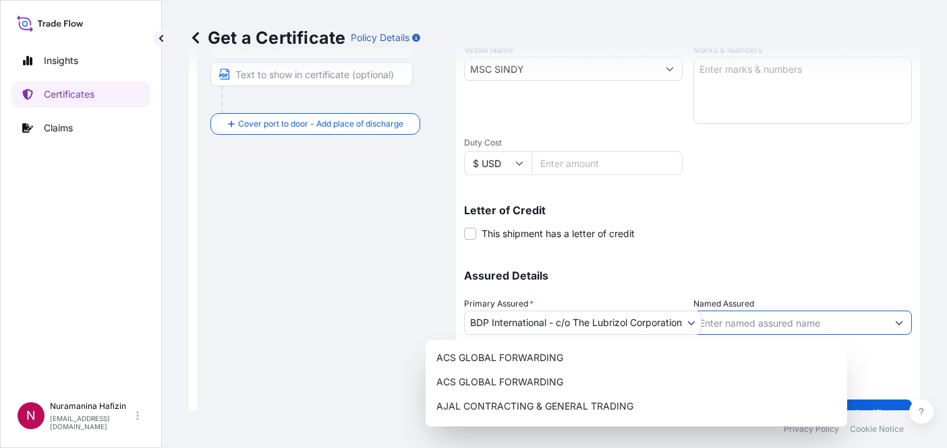
click at [849, 322] on input "Named Assured" at bounding box center [790, 323] width 193 height 24
paste input "ARABIAN GULF MANUFACTURERS LTD CO"
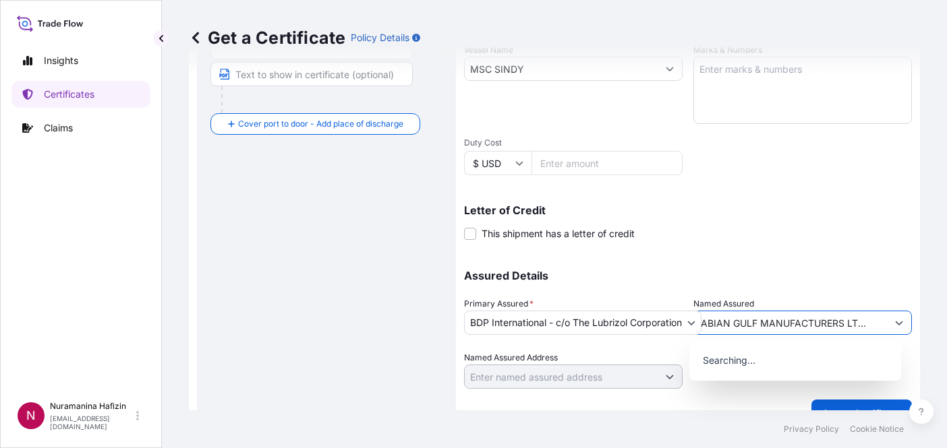
type input "ARABIAN GULF MANUFACTURERS LTD CO"
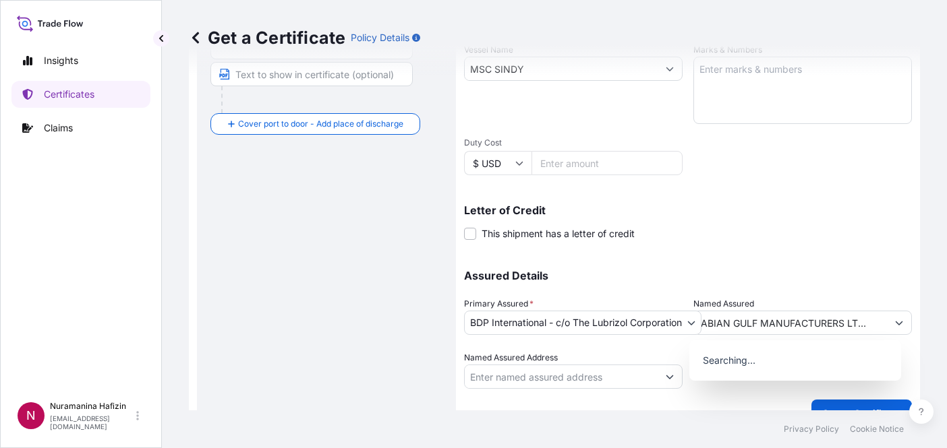
click at [838, 274] on p "Assured Details" at bounding box center [688, 275] width 448 height 11
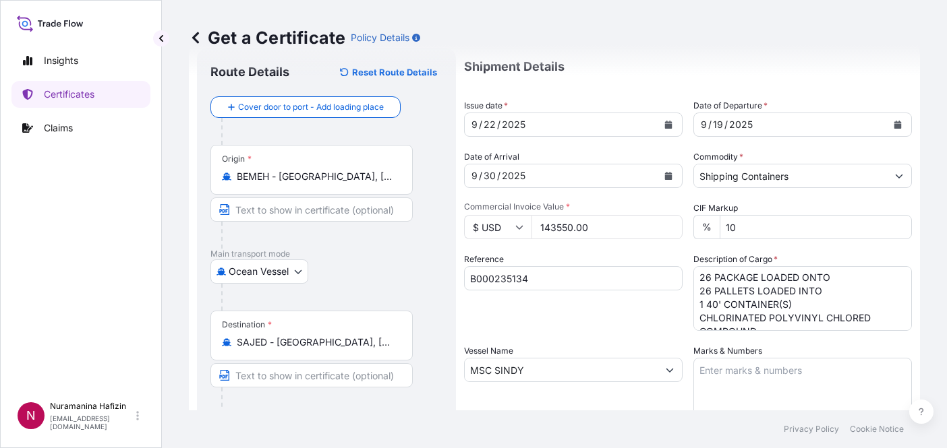
scroll to position [0, 0]
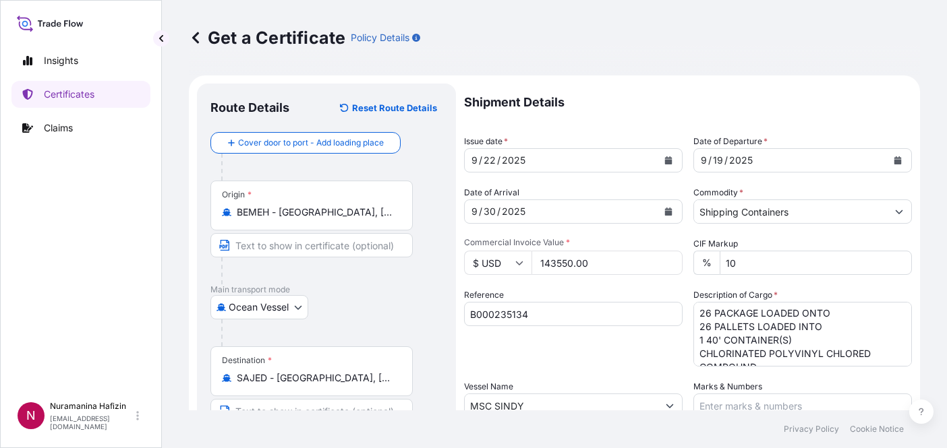
click at [595, 344] on div "Reference B000235134" at bounding box center [573, 328] width 219 height 78
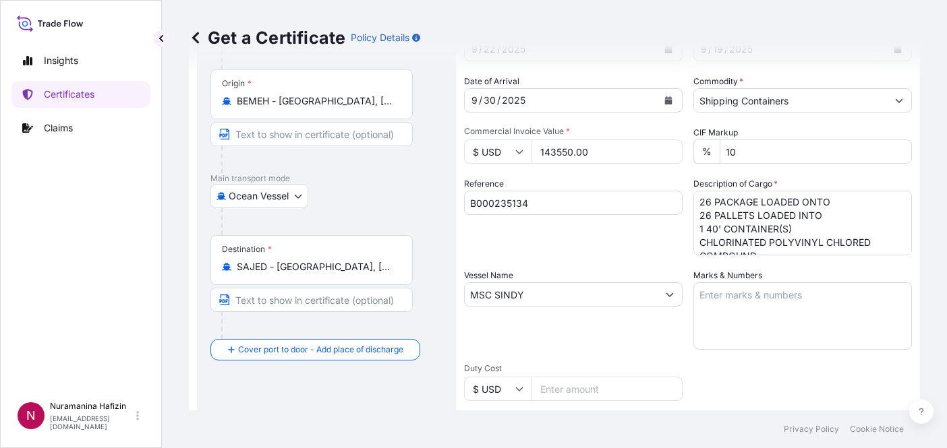
scroll to position [135, 0]
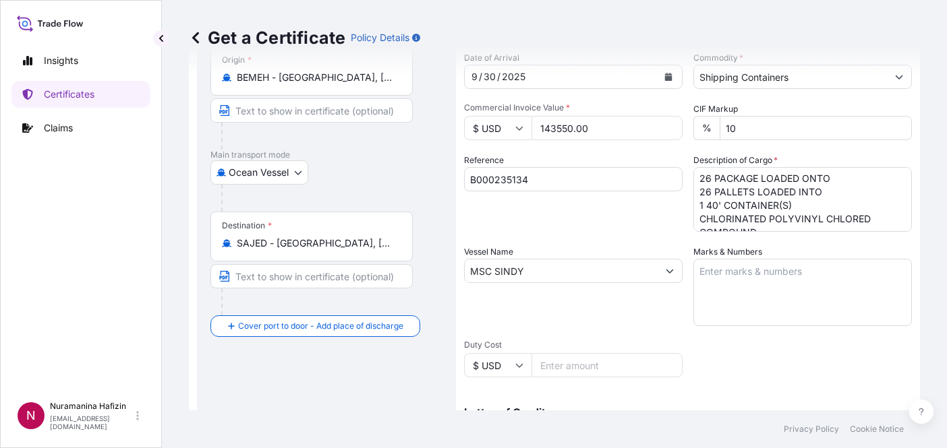
click at [821, 383] on div "Shipment Details Issue date * [DATE] Date of Departure * [DATE] Date of Arrival…" at bounding box center [688, 270] width 448 height 643
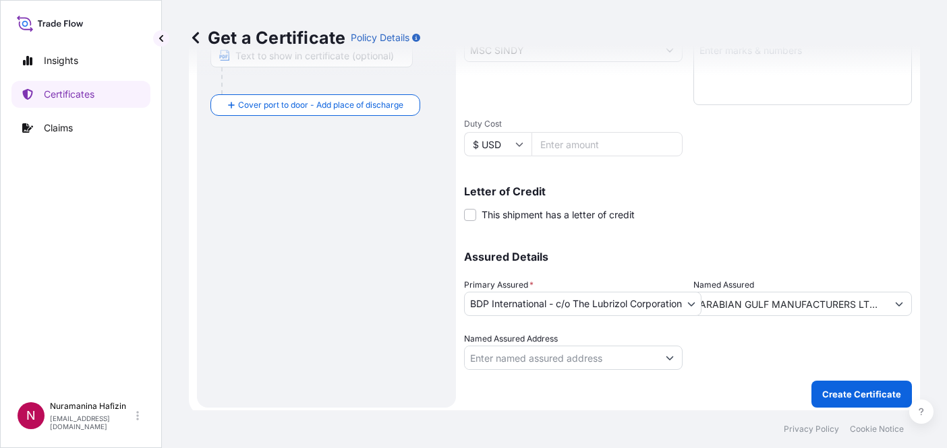
scroll to position [361, 0]
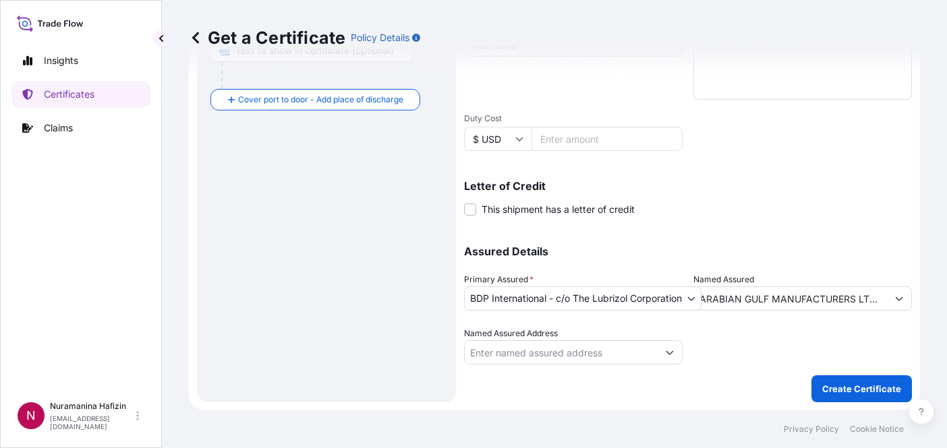
click at [823, 383] on p "Create Certificate" at bounding box center [861, 388] width 79 height 13
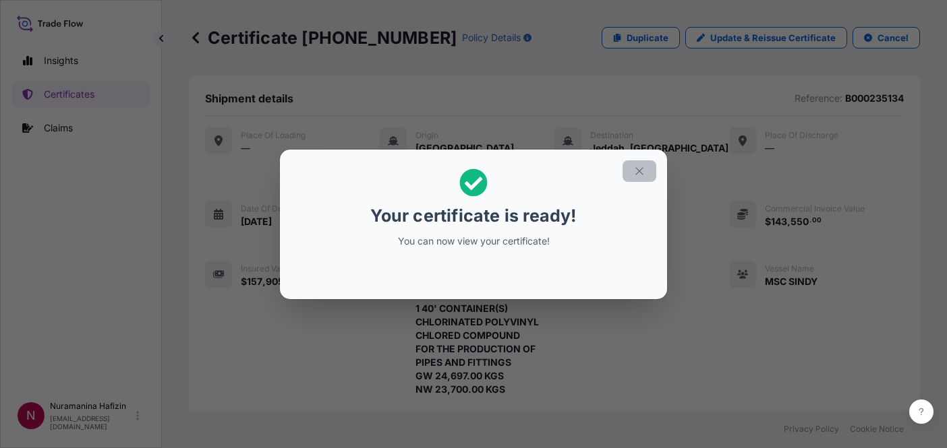
click at [629, 166] on button "button" at bounding box center [639, 172] width 34 height 22
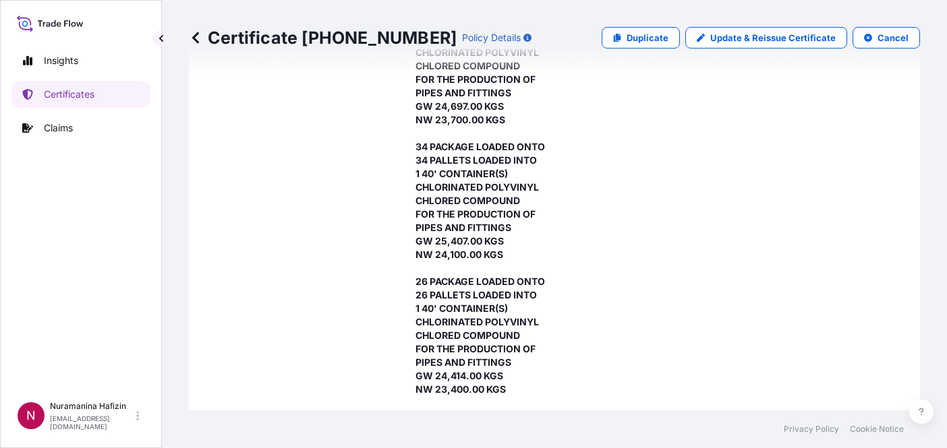
scroll to position [337, 0]
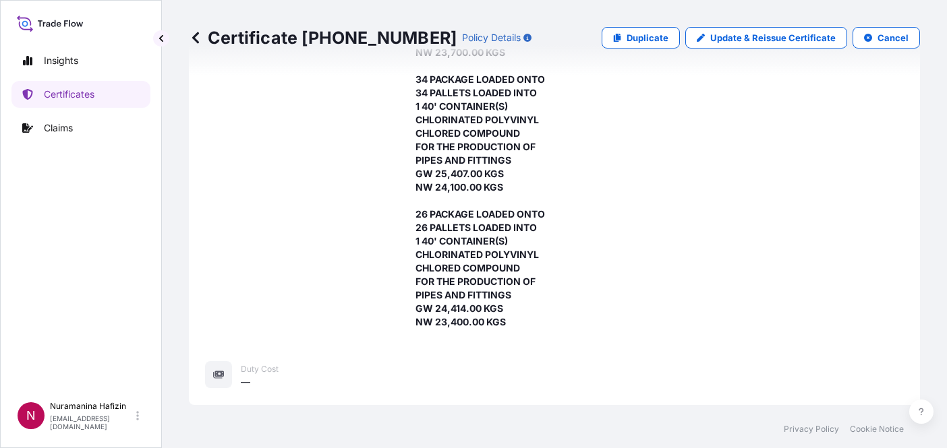
click at [240, 283] on div "Insured Value $ 157 , 905 . 00" at bounding box center [254, 126] width 98 height 405
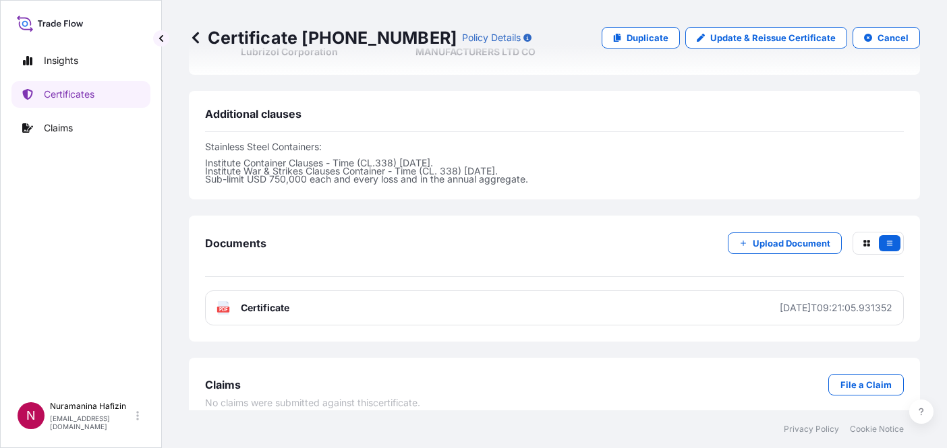
scroll to position [795, 0]
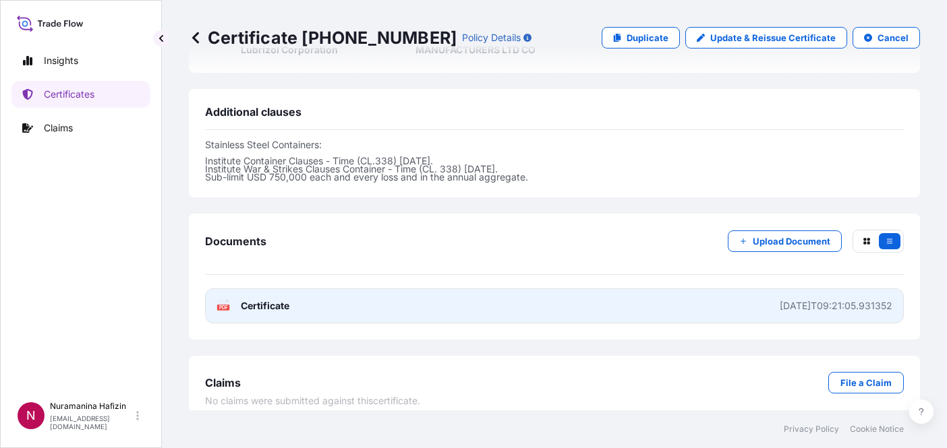
click at [229, 305] on rect at bounding box center [223, 307] width 12 height 5
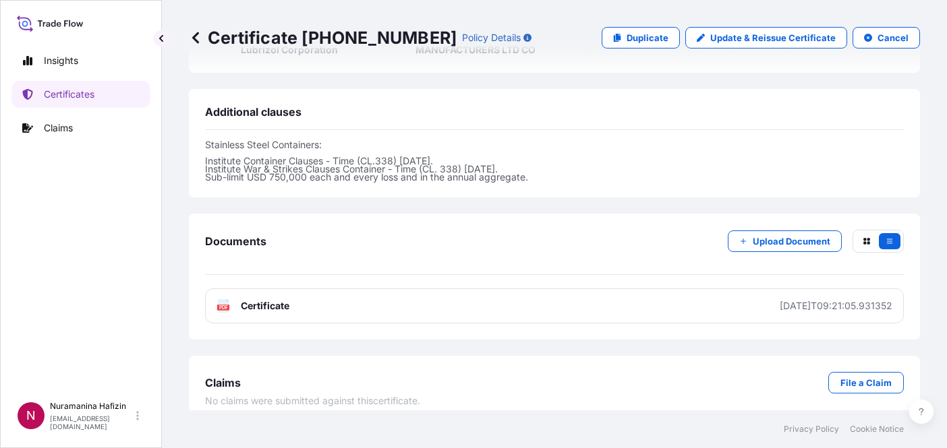
click at [270, 0] on div "Certificate [PHONE_NUMBER] Policy Details Duplicate Update & Reissue Certificat…" at bounding box center [554, 38] width 731 height 76
click at [90, 50] on link "Insights" at bounding box center [80, 60] width 139 height 27
select select "2025"
